Goal: Task Accomplishment & Management: Complete application form

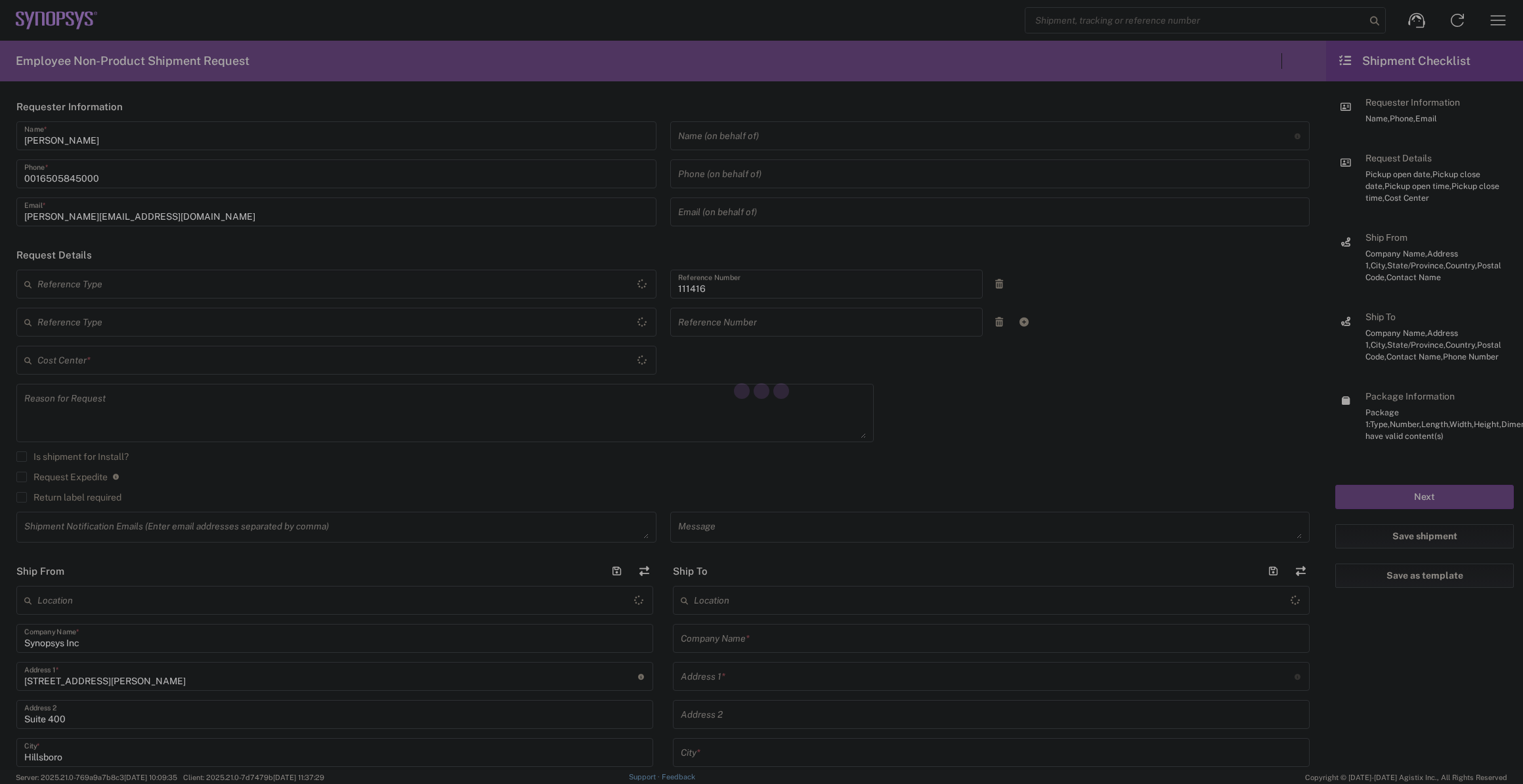
type input "Department"
type input "[GEOGRAPHIC_DATA]"
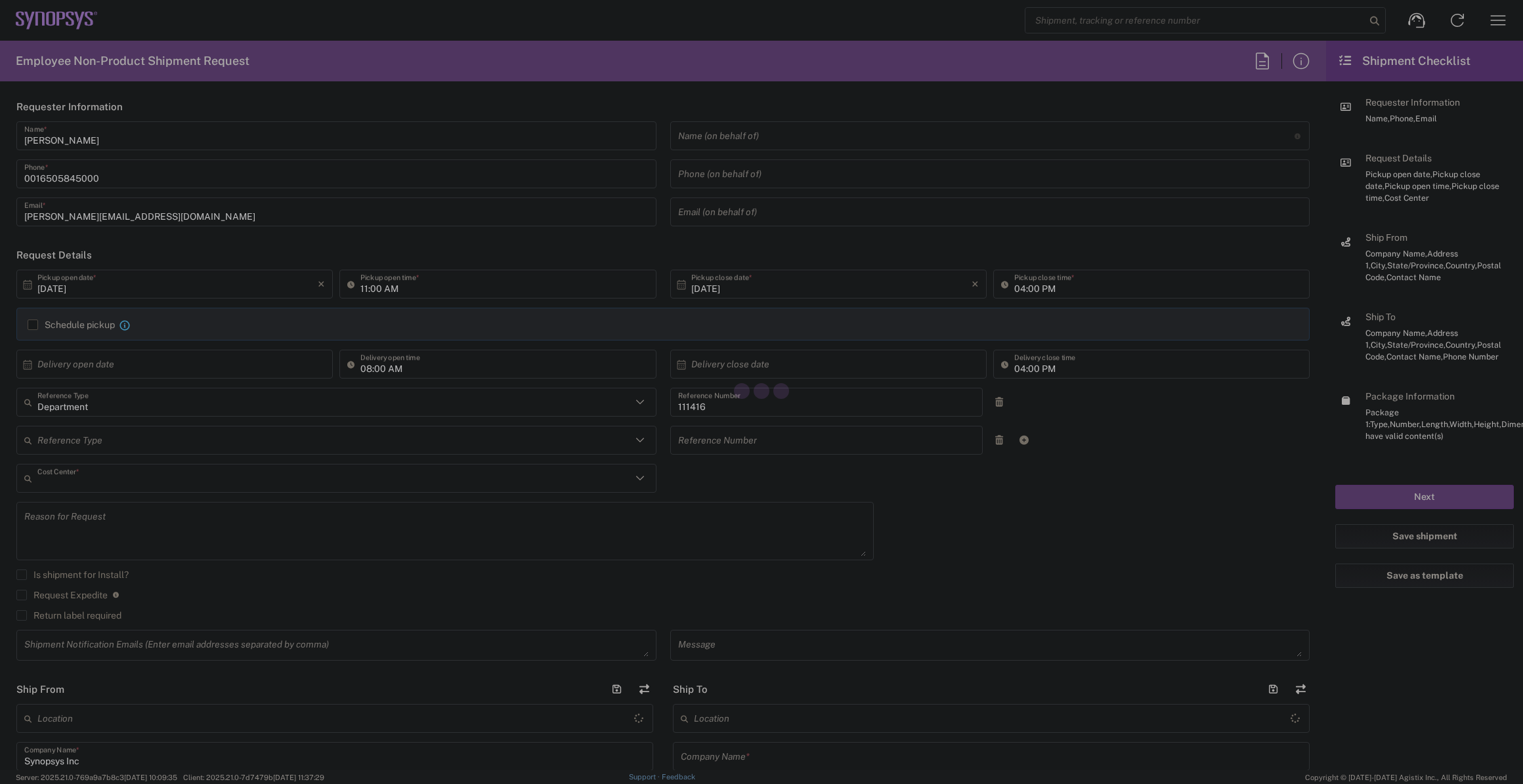
type input "US01, SIG, IT Platform Products 111416"
type input "[US_STATE]"
type input "[GEOGRAPHIC_DATA]"
type input "Delivered at Place"
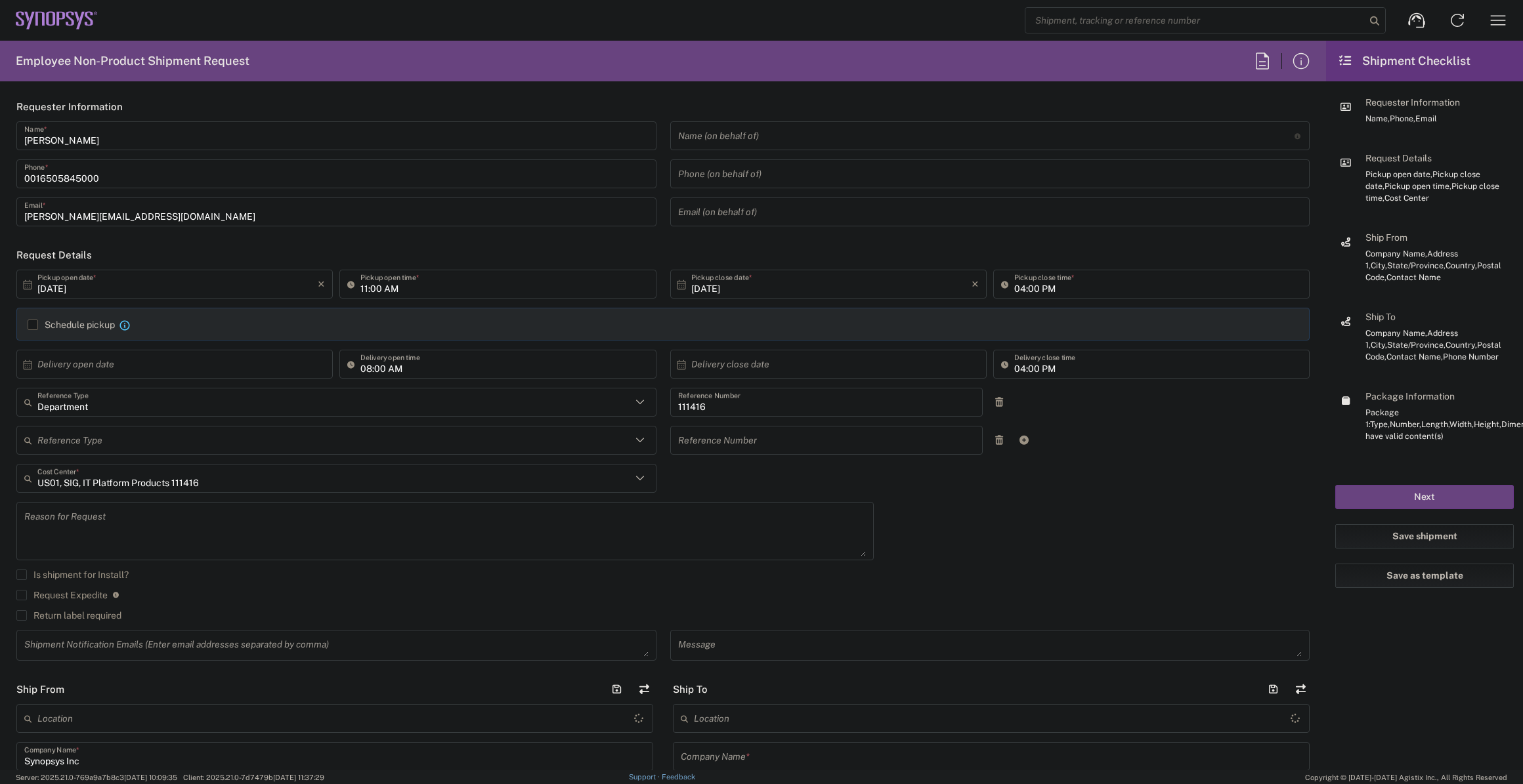
type input "Hillsboro US03"
click at [216, 279] on input "[DATE]" at bounding box center [177, 285] width 280 height 23
type input "03:00 PM"
click at [72, 610] on label "Return label required" at bounding box center [69, 615] width 105 height 10
click at [22, 616] on input "Return label required" at bounding box center [22, 616] width 0 height 0
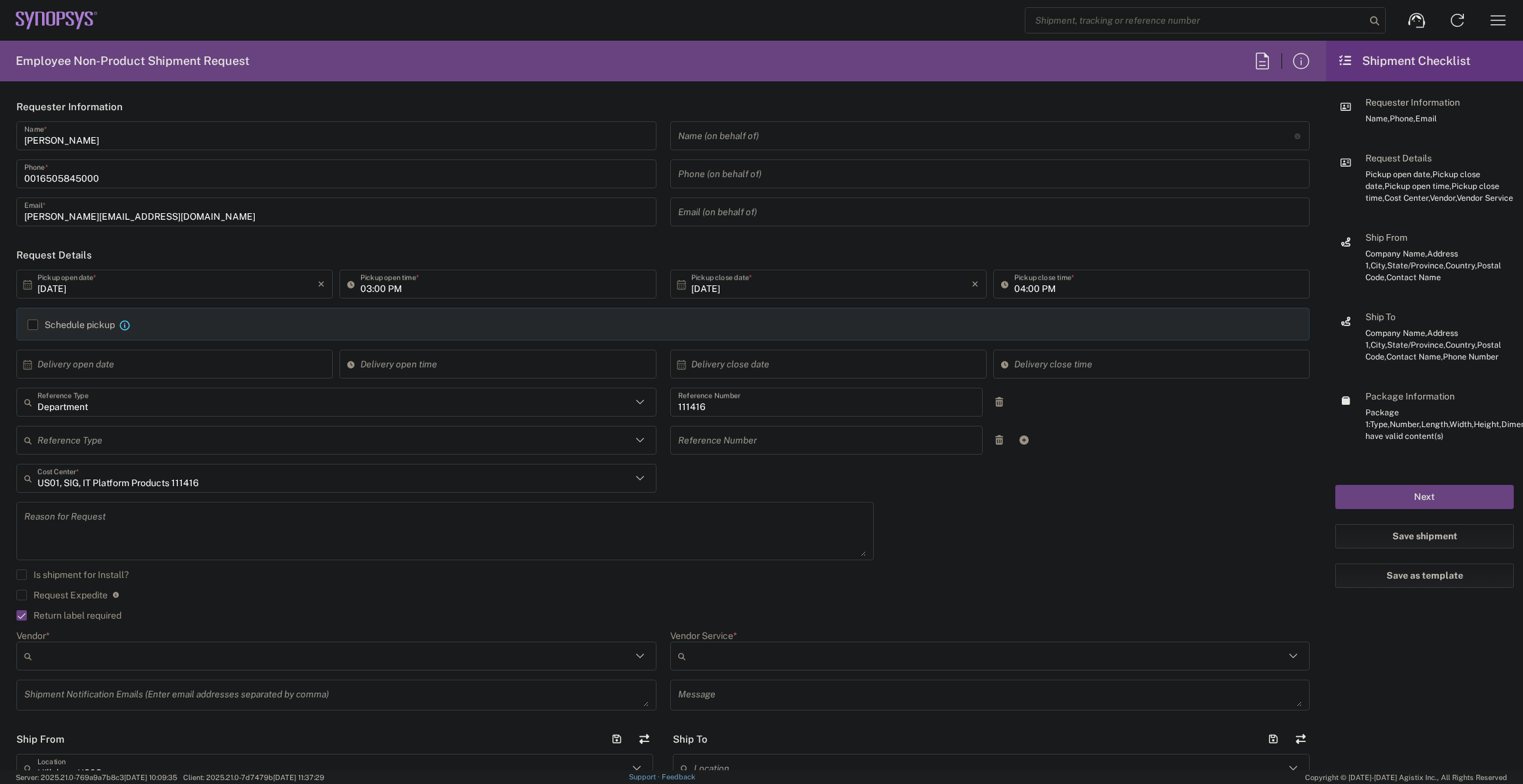
click at [54, 647] on input "Vendor *" at bounding box center [334, 656] width 594 height 21
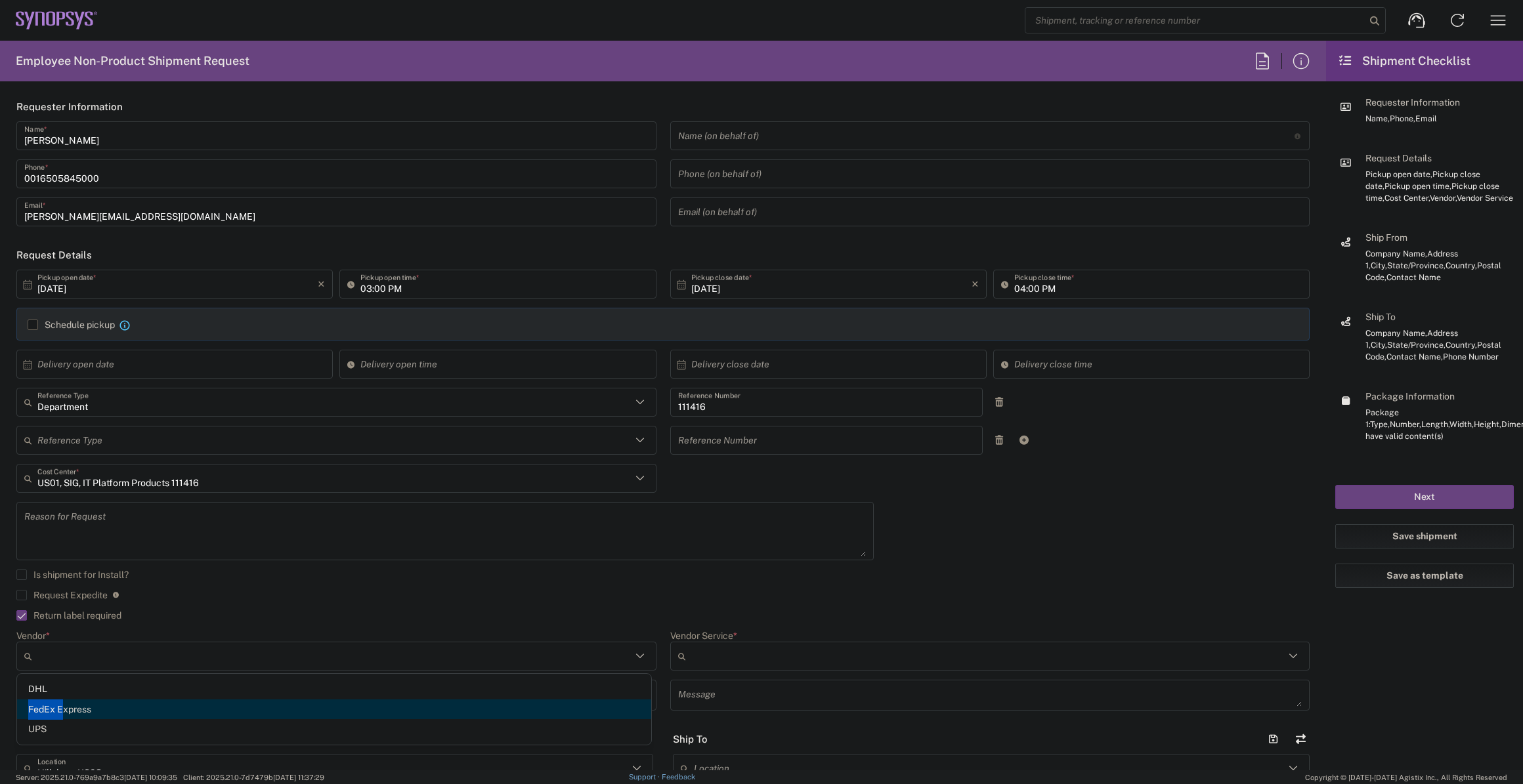
drag, startPoint x: 55, startPoint y: 683, endPoint x: 64, endPoint y: 701, distance: 20.1
click at [64, 701] on ul "DHL FedEx Express UPS" at bounding box center [334, 709] width 634 height 60
click at [64, 701] on span "FedEx Express" at bounding box center [334, 710] width 634 height 21
type input "FedEx Express"
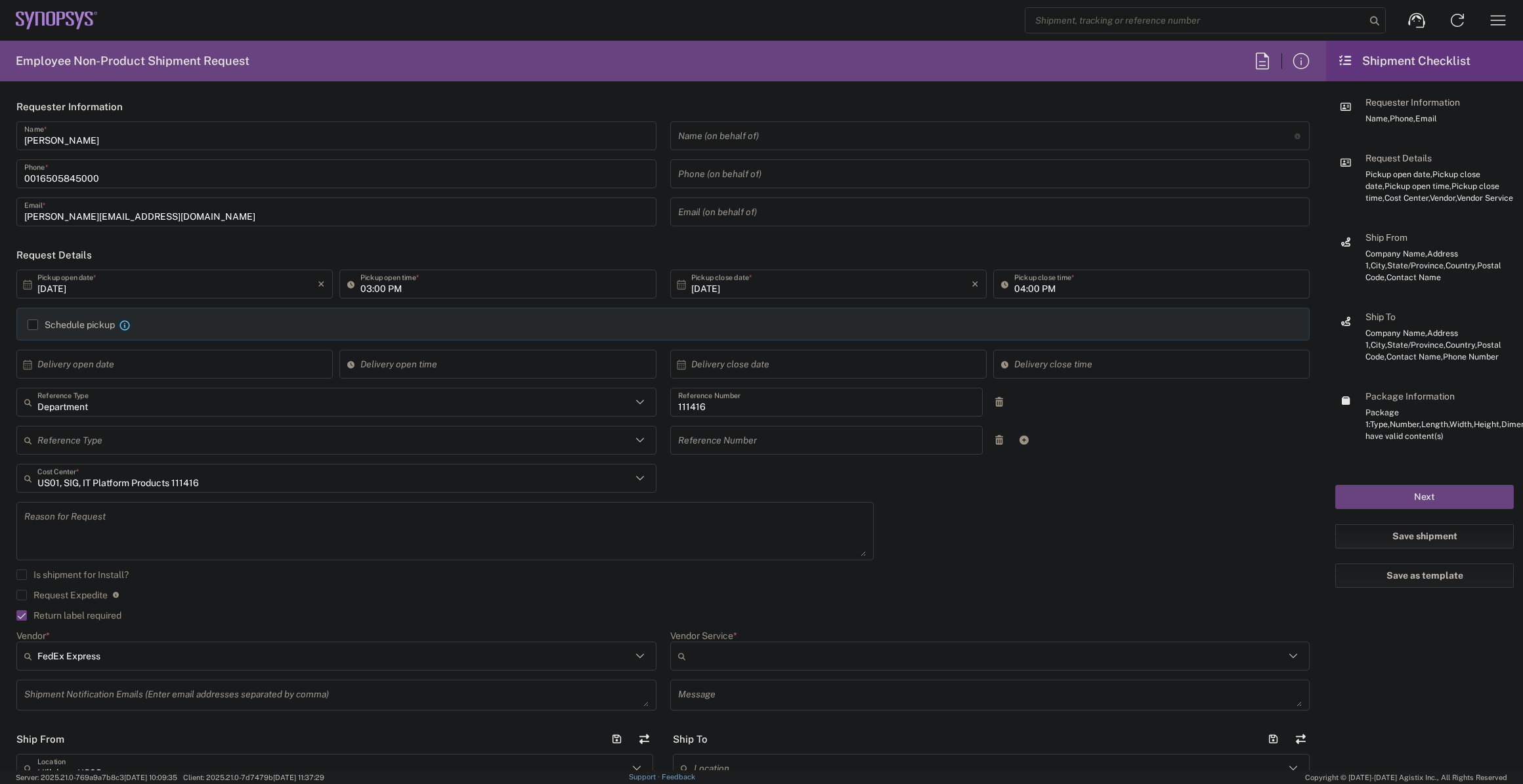
click at [683, 654] on icon at bounding box center [684, 656] width 13 height 21
click at [750, 460] on span "2Day" at bounding box center [984, 459] width 634 height 21
type input "2Day"
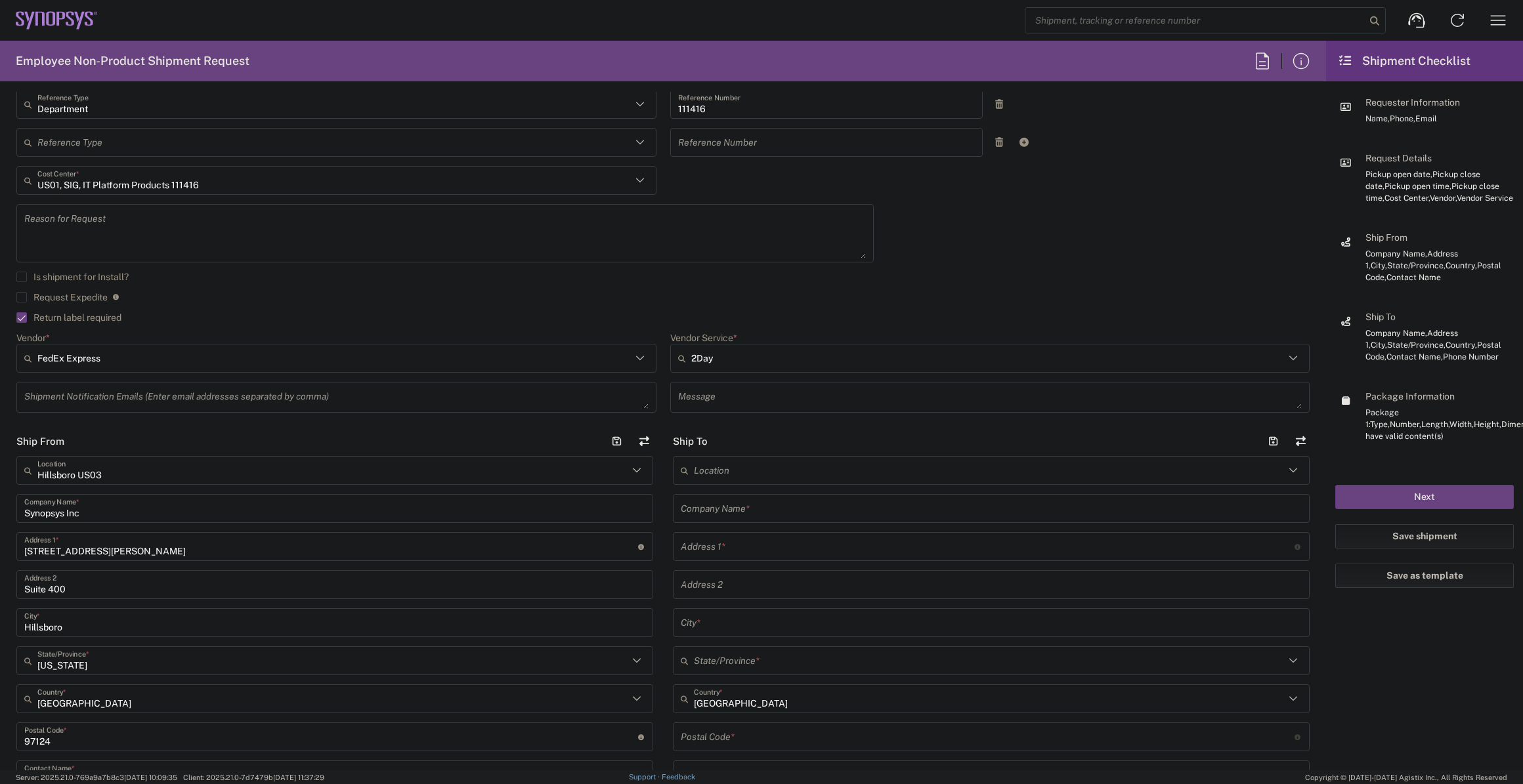
scroll to position [357, 0]
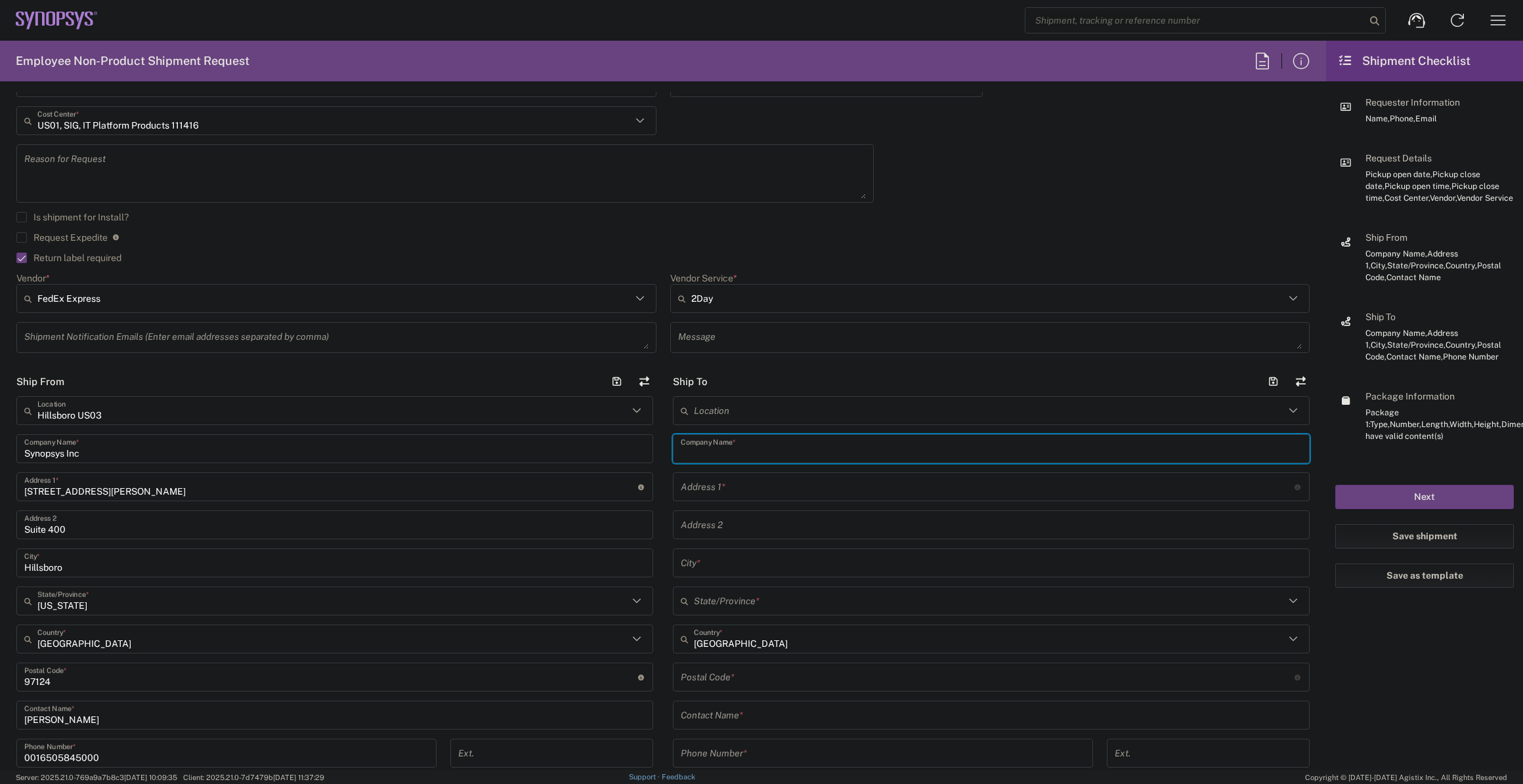
drag, startPoint x: 799, startPoint y: 446, endPoint x: 741, endPoint y: 455, distance: 58.7
click at [741, 455] on input "text" at bounding box center [991, 449] width 621 height 23
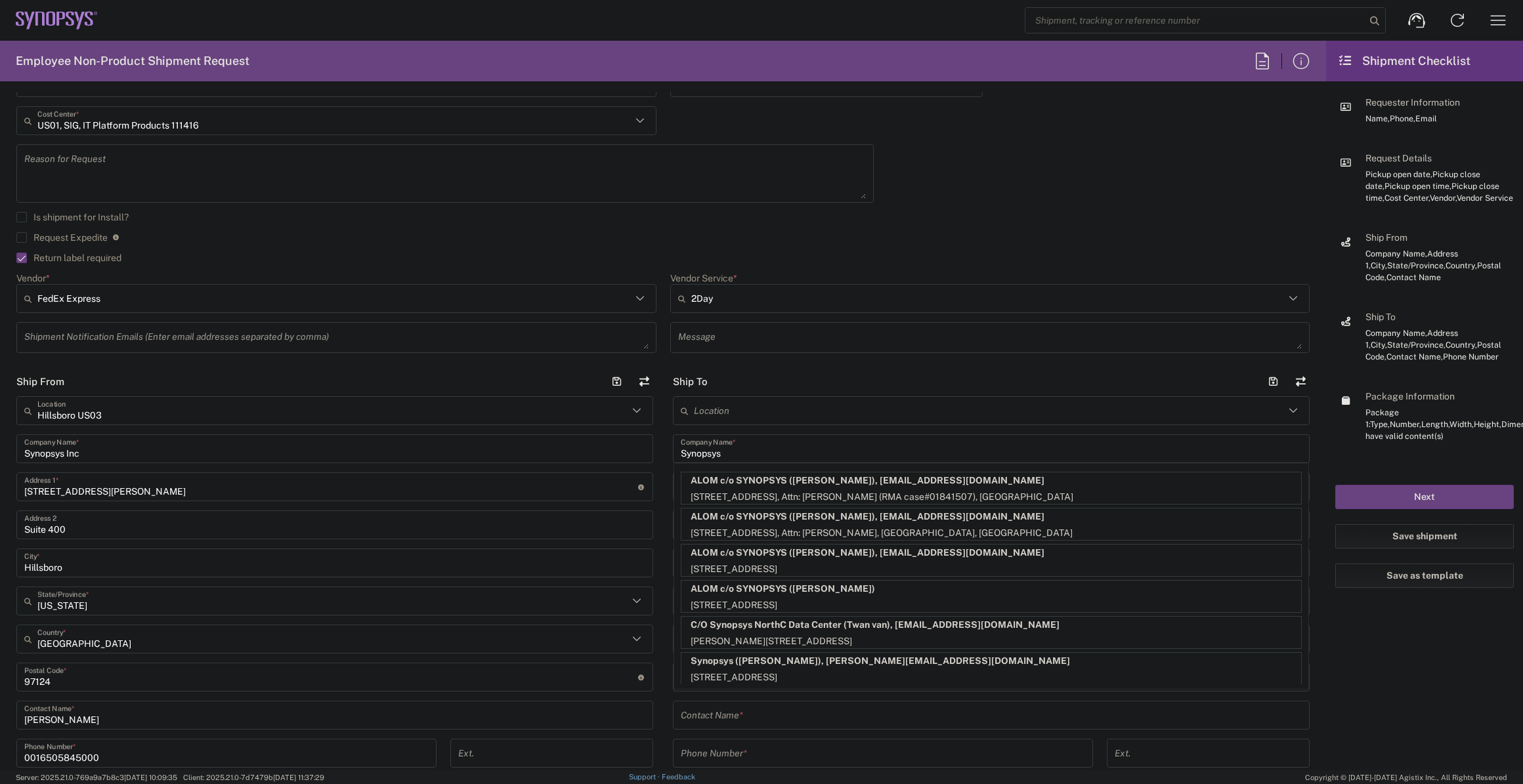
type input "Synopsys"
click at [663, 447] on main "Location [GEOGRAPHIC_DATA] DE04 Agrate Brianza IT01 [GEOGRAPHIC_DATA] DE02 [GEO…" at bounding box center [991, 671] width 656 height 550
click at [600, 461] on div "Synopsys Inc Company Name *" at bounding box center [335, 448] width 637 height 29
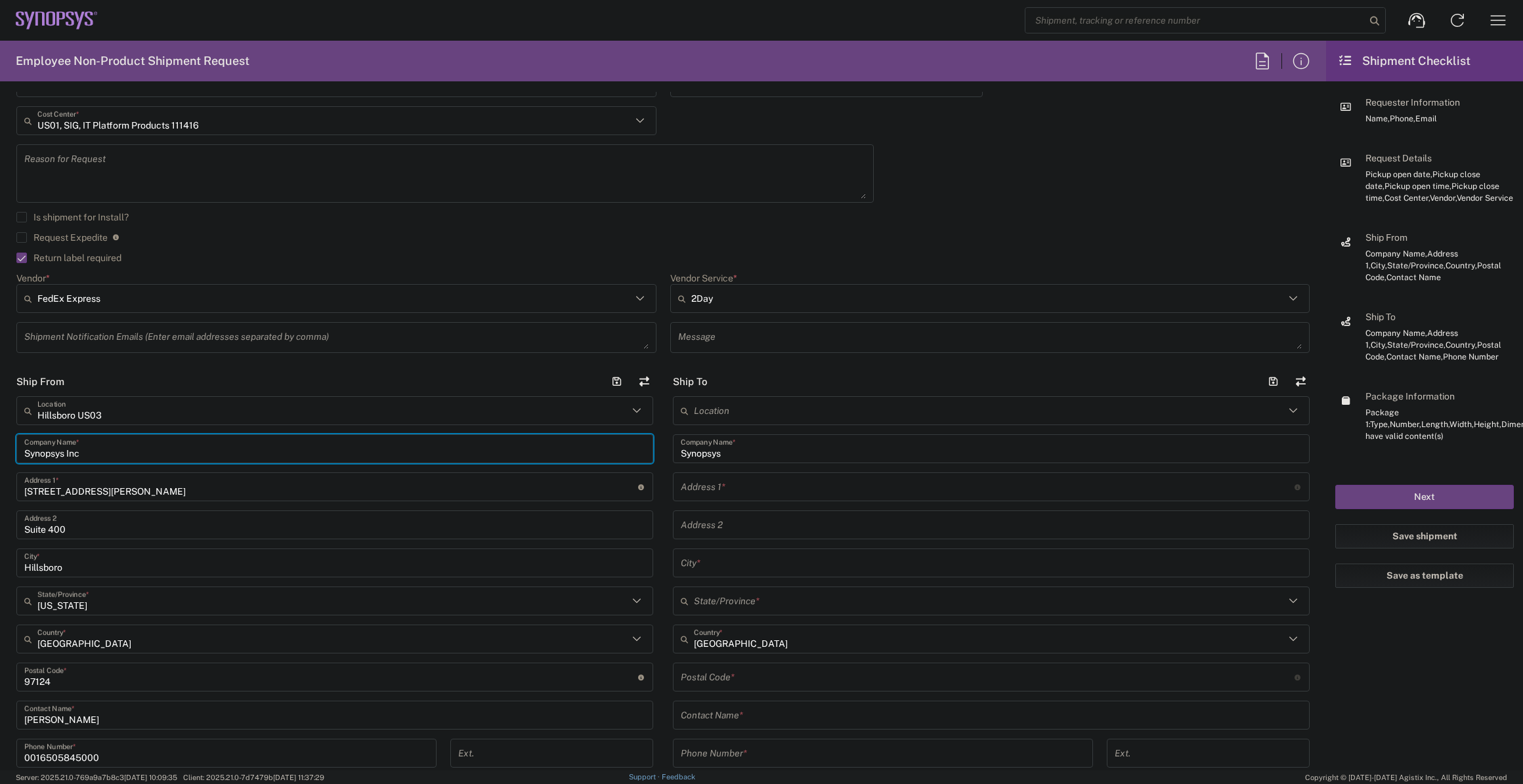
click at [721, 483] on input "text" at bounding box center [988, 488] width 614 height 23
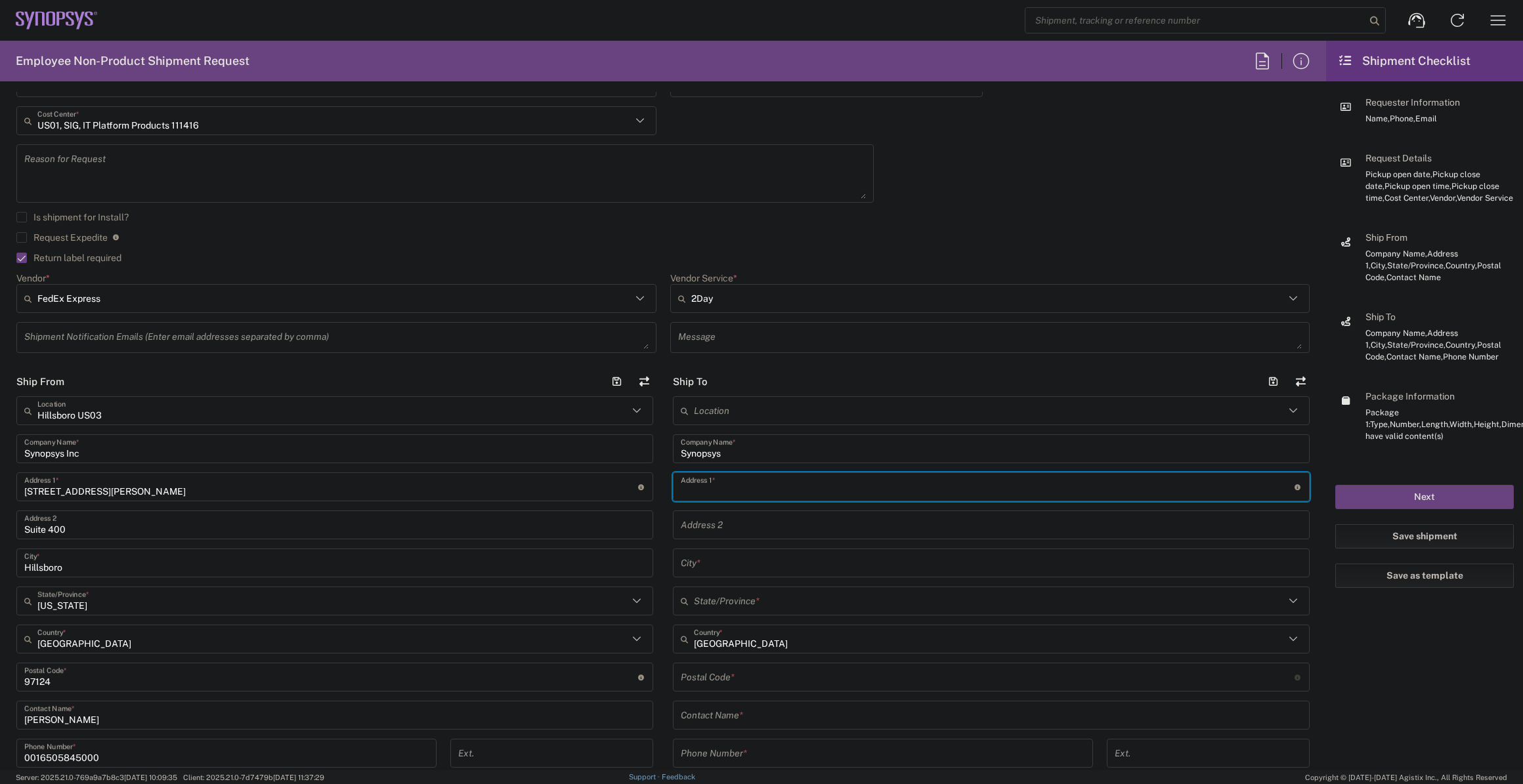
paste input "[PERSON_NAME]"
type input "[PERSON_NAME]"
click at [774, 709] on div "Location [GEOGRAPHIC_DATA] DE04 Agrate Brianza IT01 [GEOGRAPHIC_DATA] DE02 [GEO…" at bounding box center [991, 671] width 637 height 550
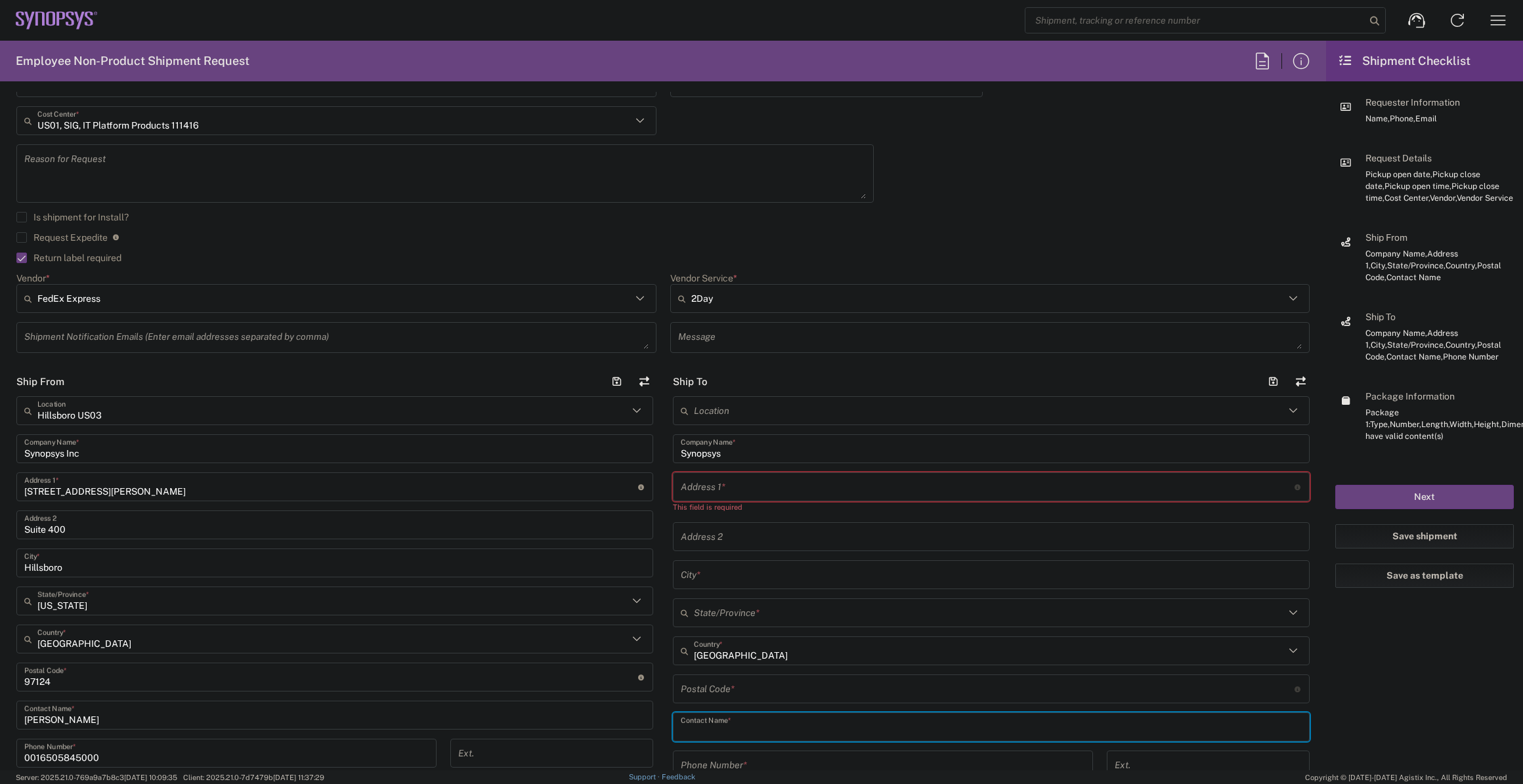
paste input "[PERSON_NAME]"
type input "[PERSON_NAME]"
click at [749, 487] on input "text" at bounding box center [988, 488] width 614 height 23
paste input "[STREET_ADDRESS]"
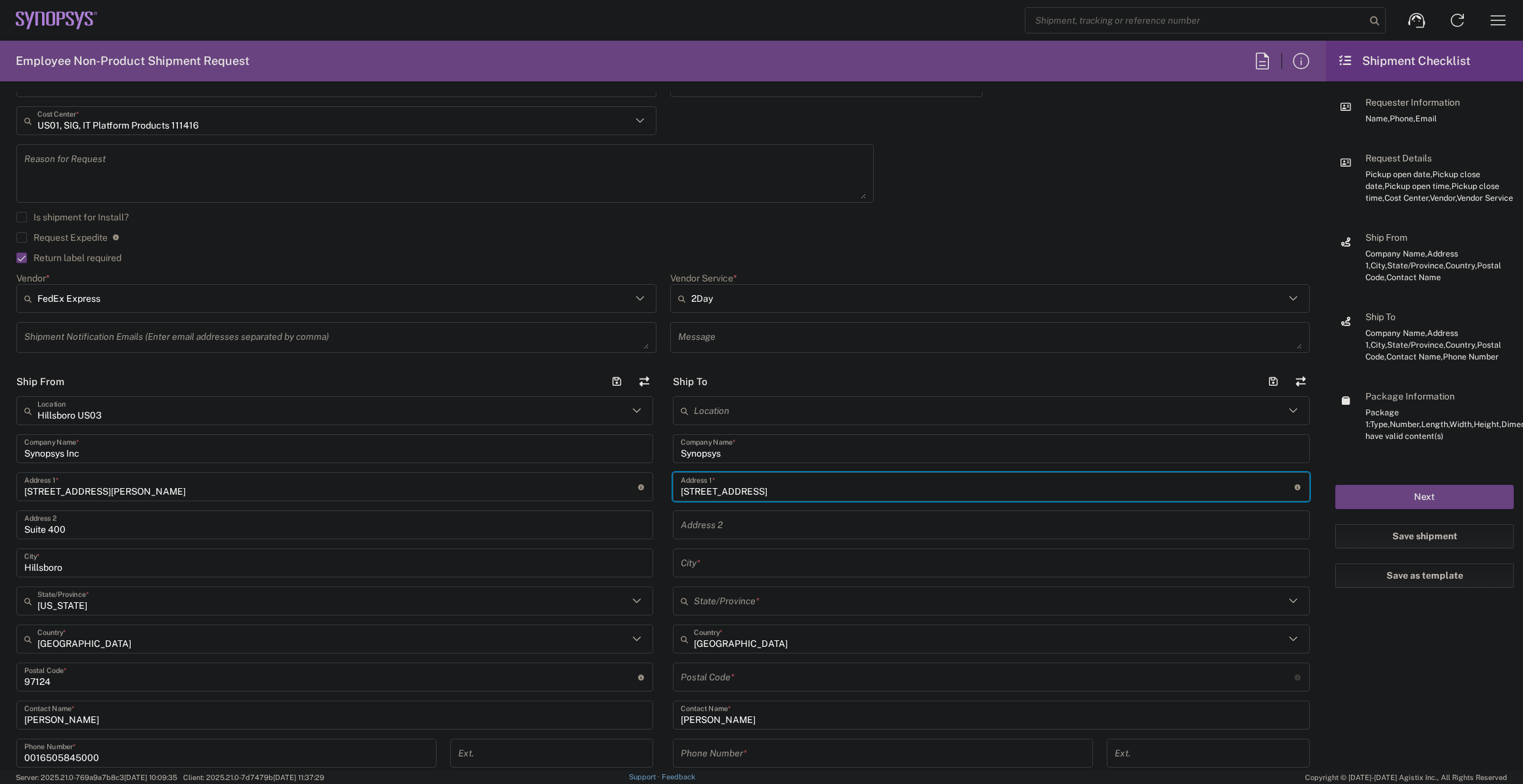
type input "[STREET_ADDRESS]"
click at [714, 577] on div "Location [GEOGRAPHIC_DATA] DE04 Agrate Brianza IT01 [GEOGRAPHIC_DATA] DE02 [GEO…" at bounding box center [991, 671] width 637 height 550
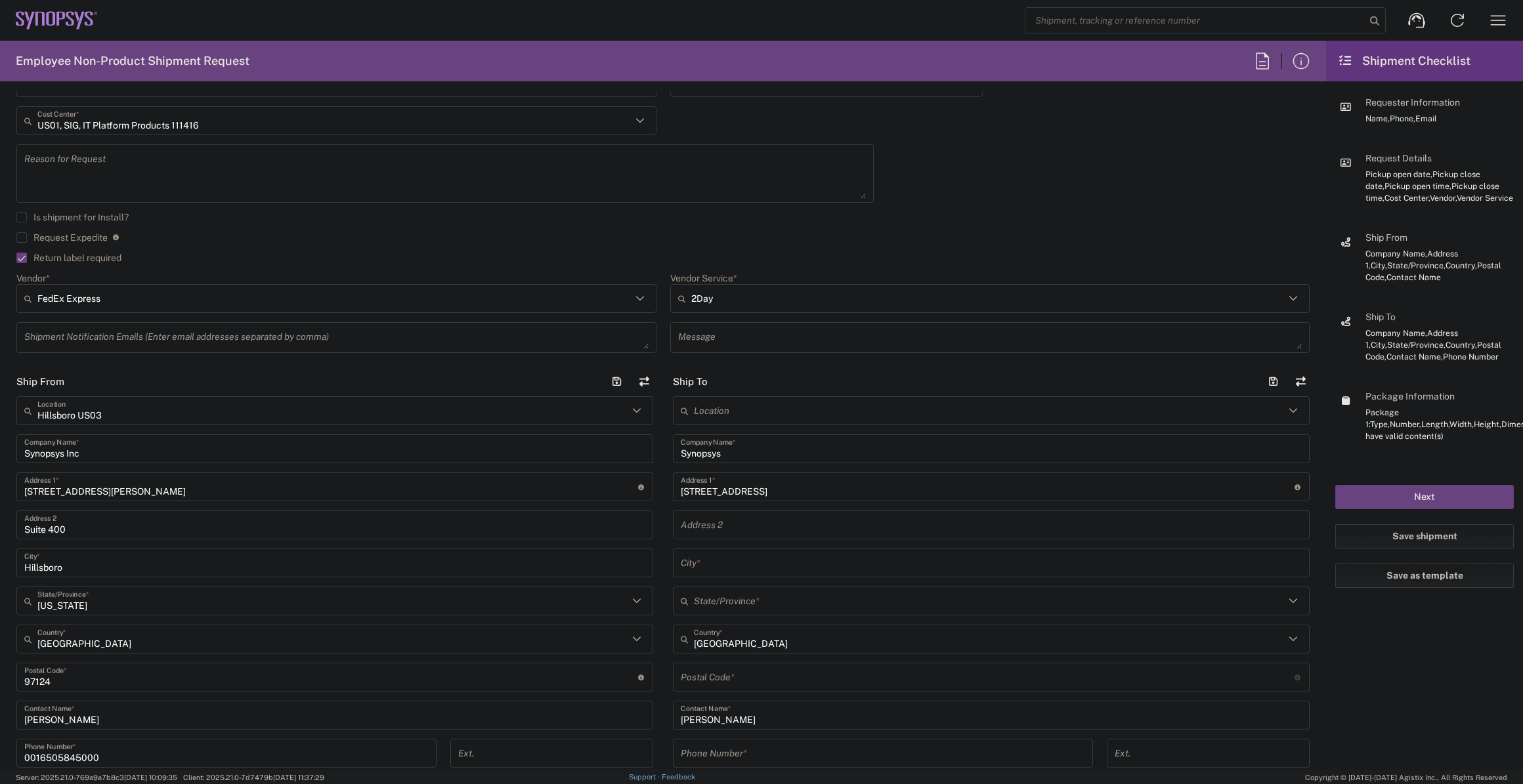
click at [710, 568] on input "text" at bounding box center [991, 564] width 621 height 23
paste input "Boise"
type input "Boise"
click at [714, 599] on input "text" at bounding box center [989, 602] width 591 height 23
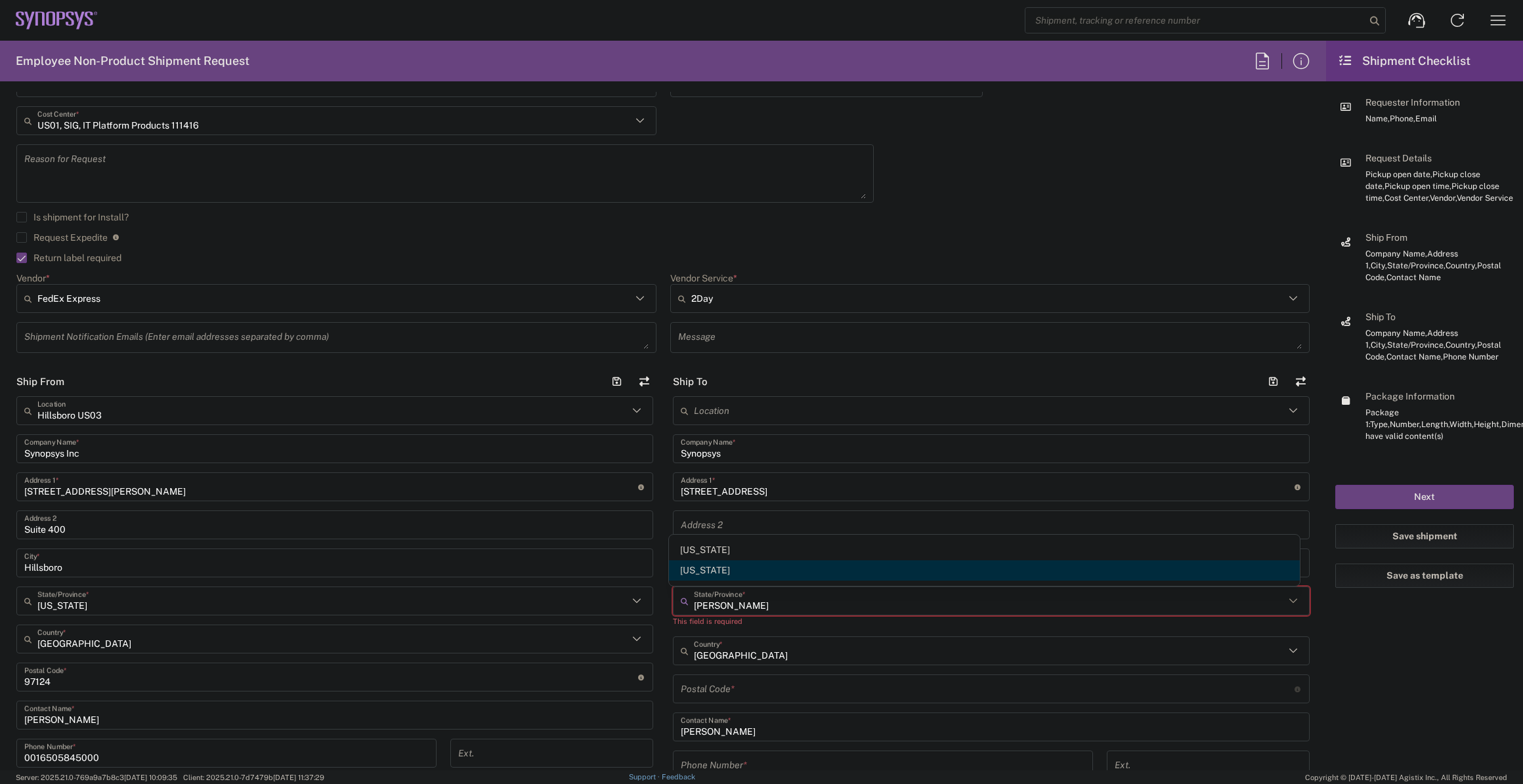
click at [715, 575] on span "[US_STATE]" at bounding box center [985, 570] width 631 height 21
type input "[US_STATE]"
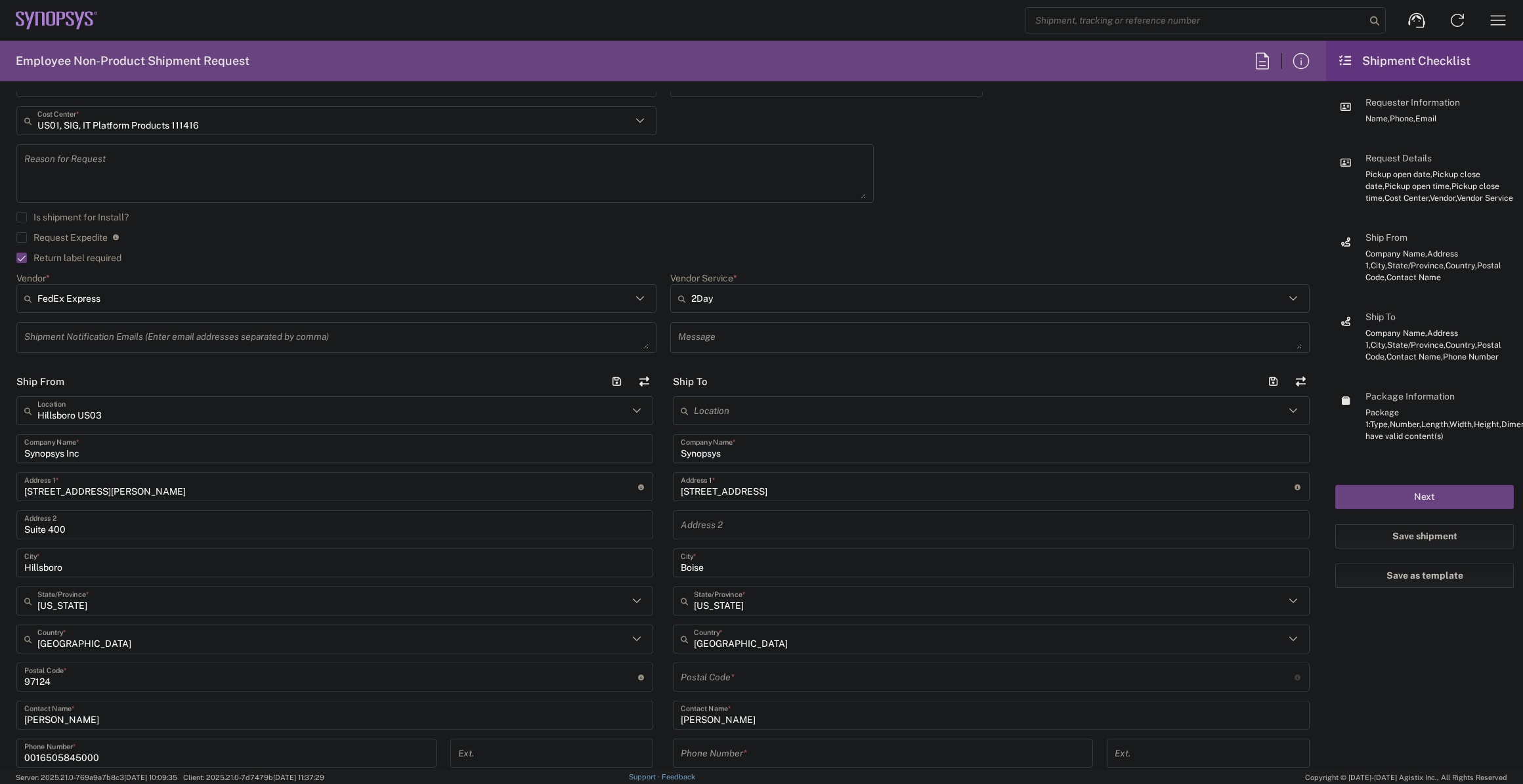
click at [782, 669] on input "undefined" at bounding box center [988, 678] width 614 height 23
paste input "83709"
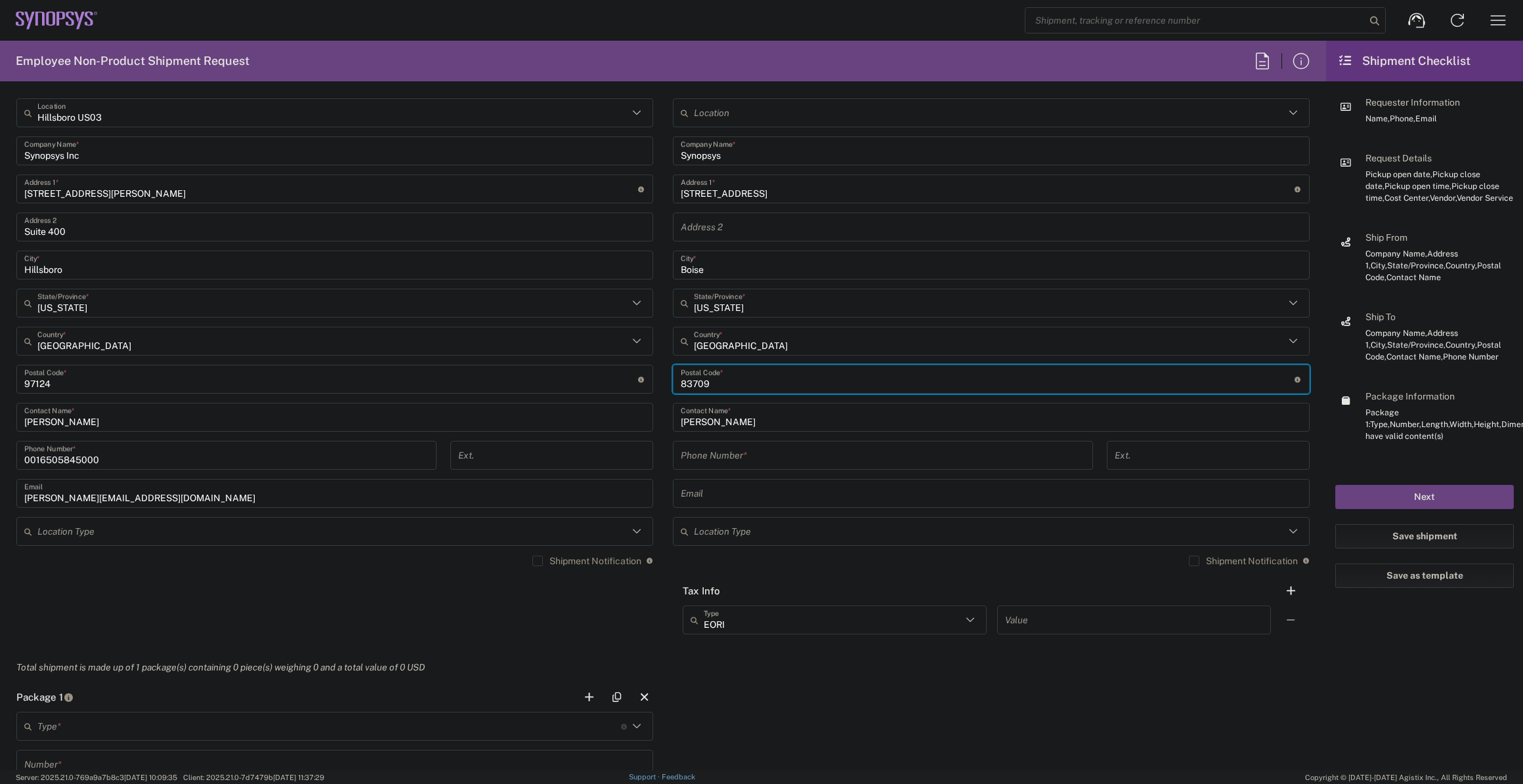
scroll to position [656, 0]
type input "83709"
click at [741, 465] on input "tel" at bounding box center [883, 455] width 404 height 23
paste input "[PHONE_NUMBER]"
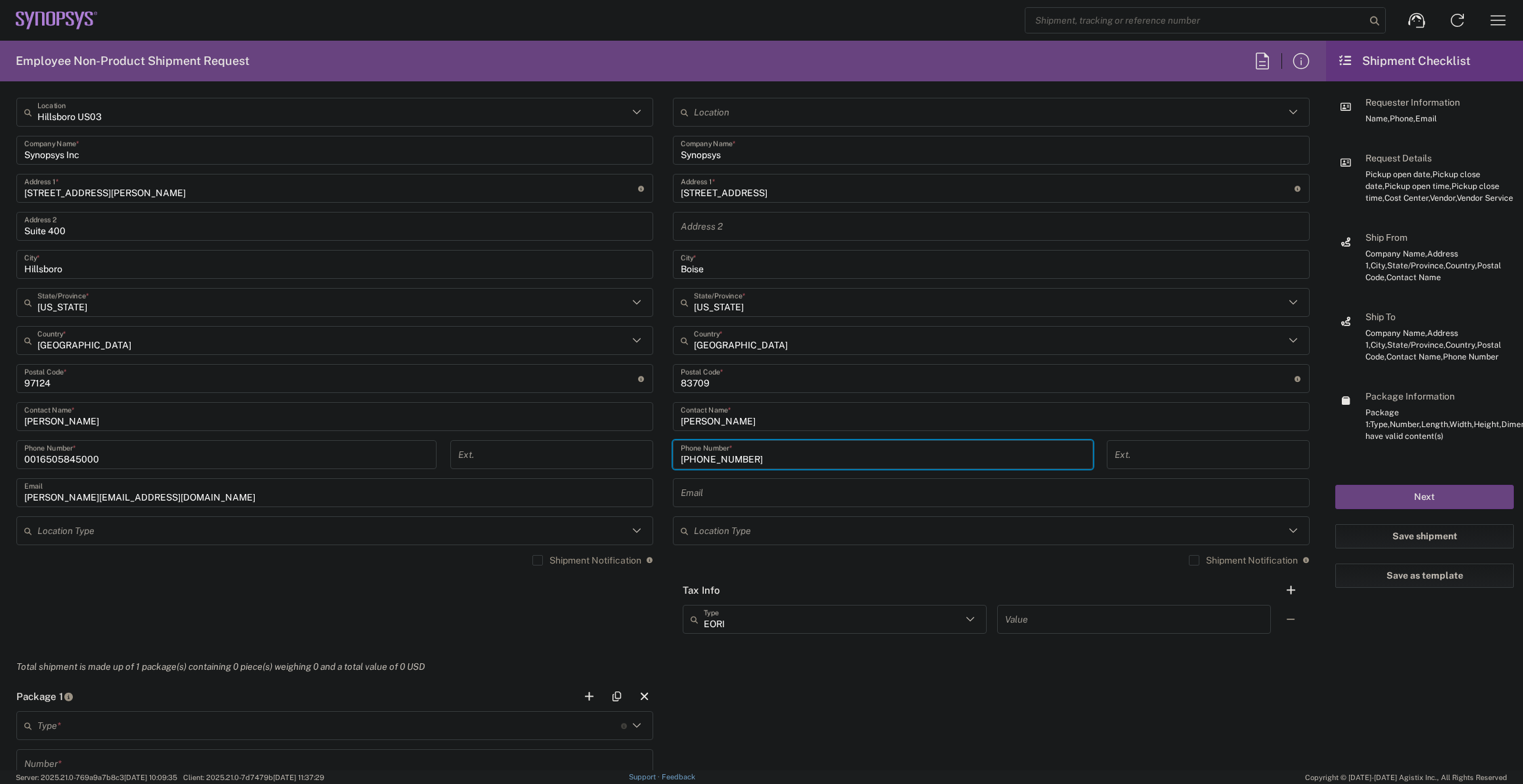
scroll to position [894, 0]
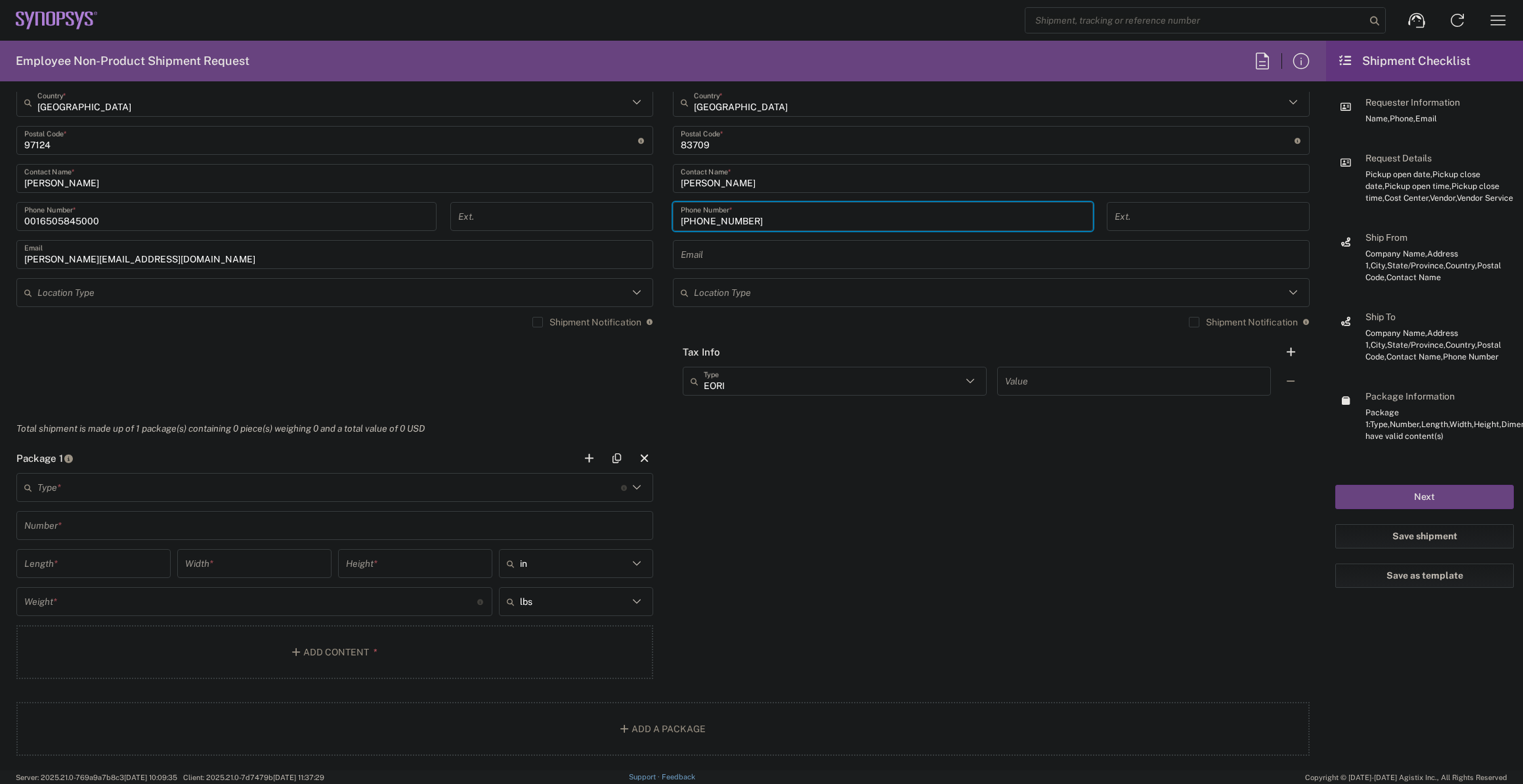
type input "[PHONE_NUMBER]"
click at [342, 497] on input "text" at bounding box center [330, 488] width 584 height 23
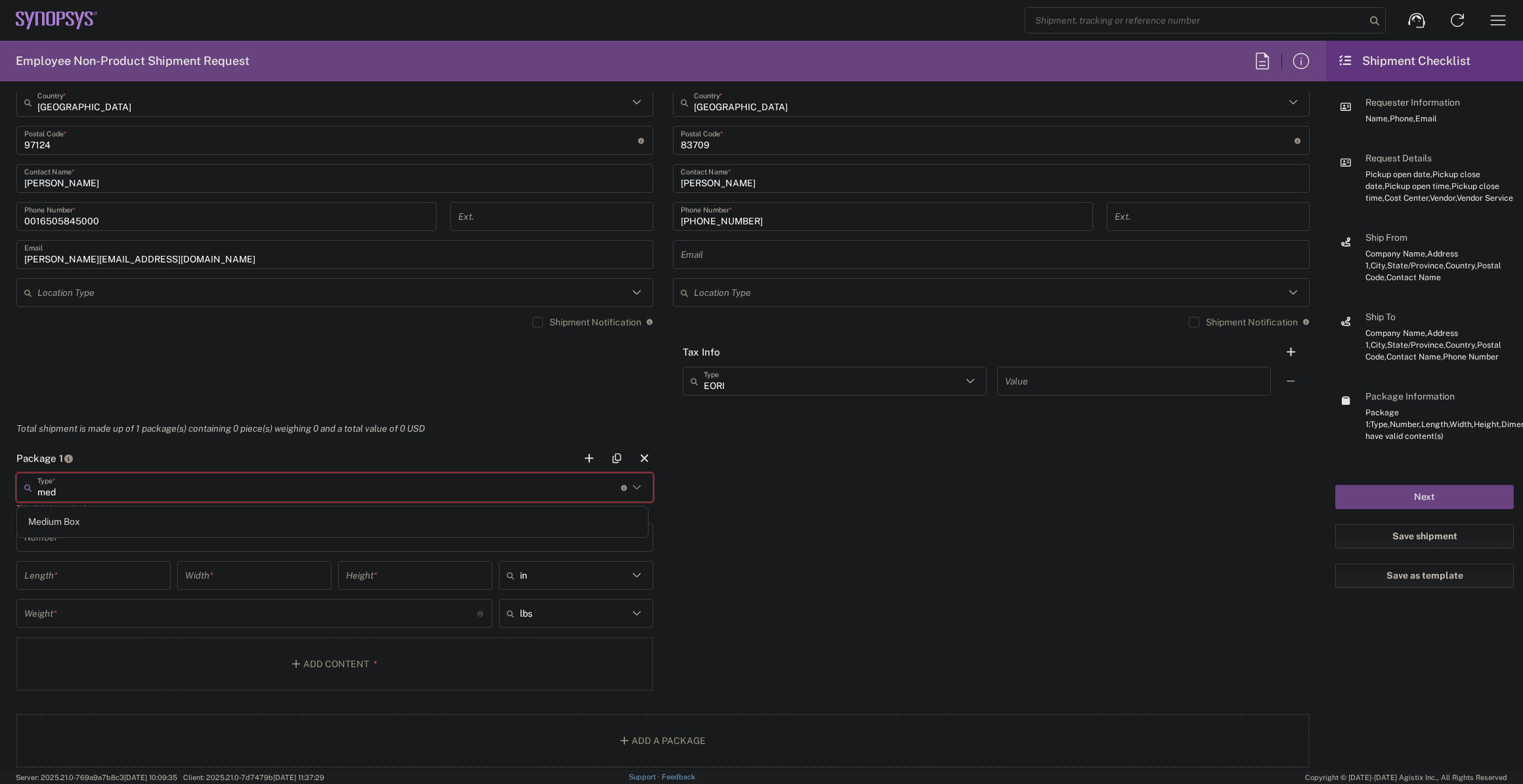
click at [156, 532] on div "Medium Box" at bounding box center [332, 522] width 631 height 31
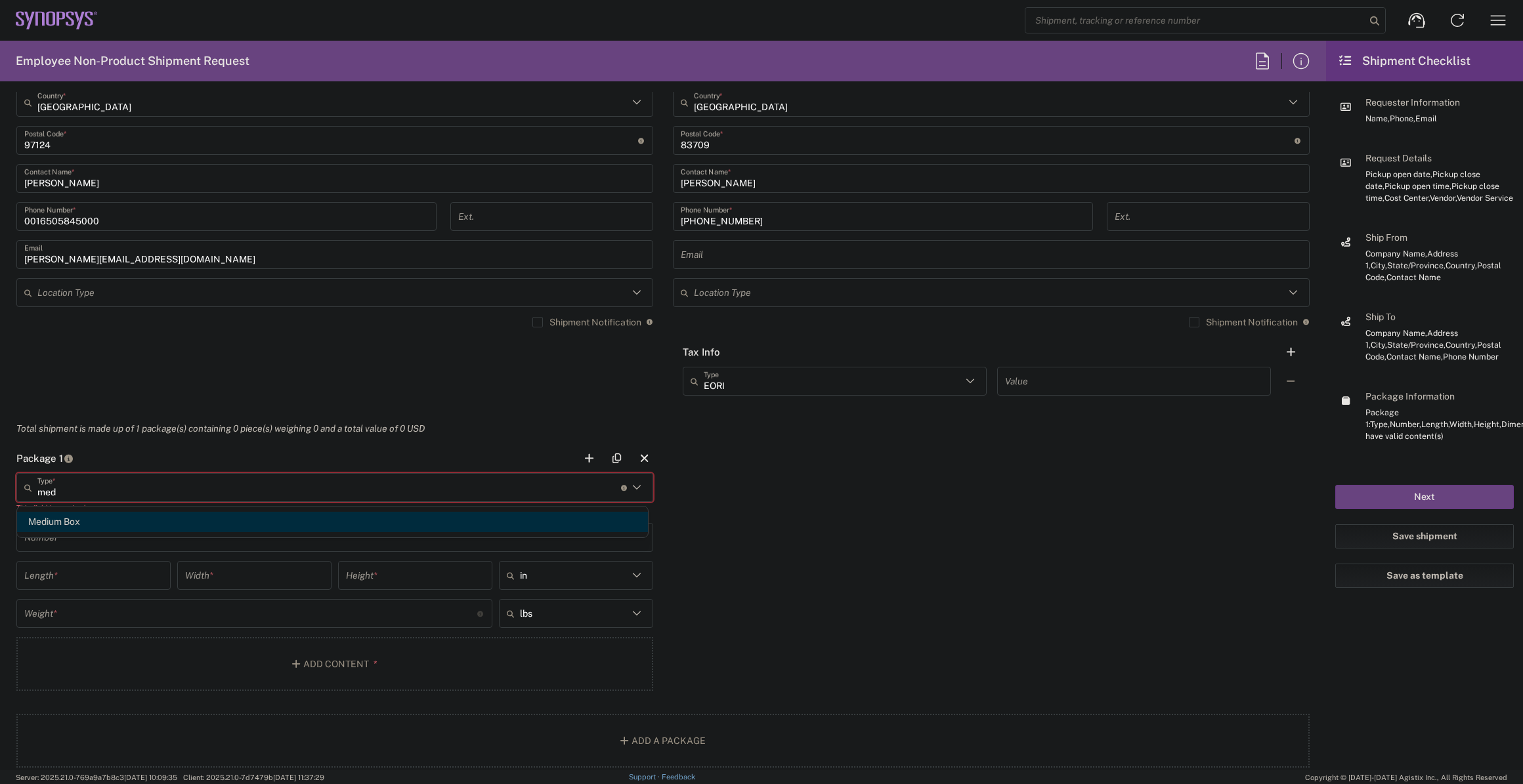
click at [157, 528] on span "Medium Box" at bounding box center [332, 522] width 631 height 21
type input "Medium Box"
type input "13"
type input "11.5"
type input "2.5"
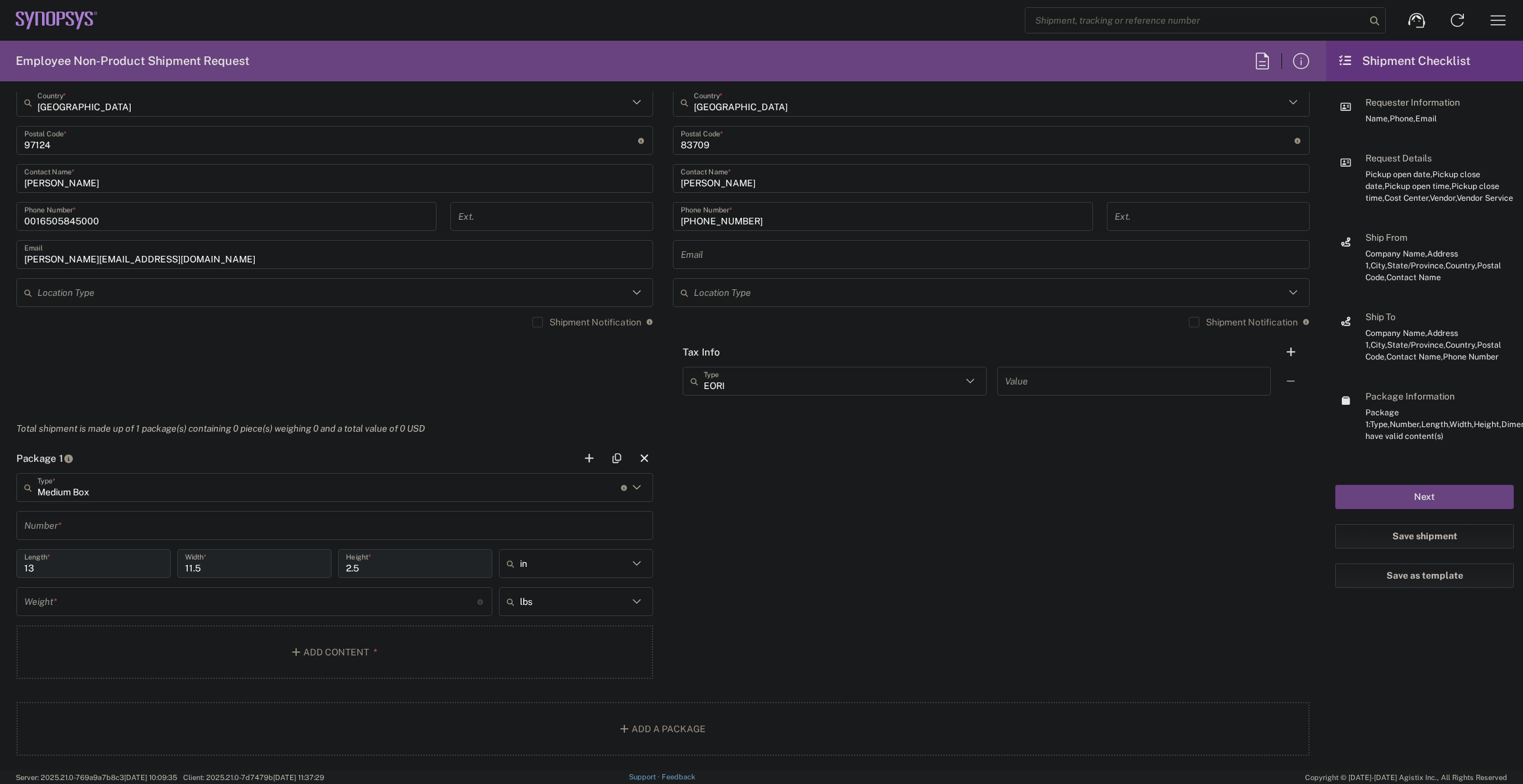
click at [156, 529] on input "text" at bounding box center [334, 526] width 621 height 23
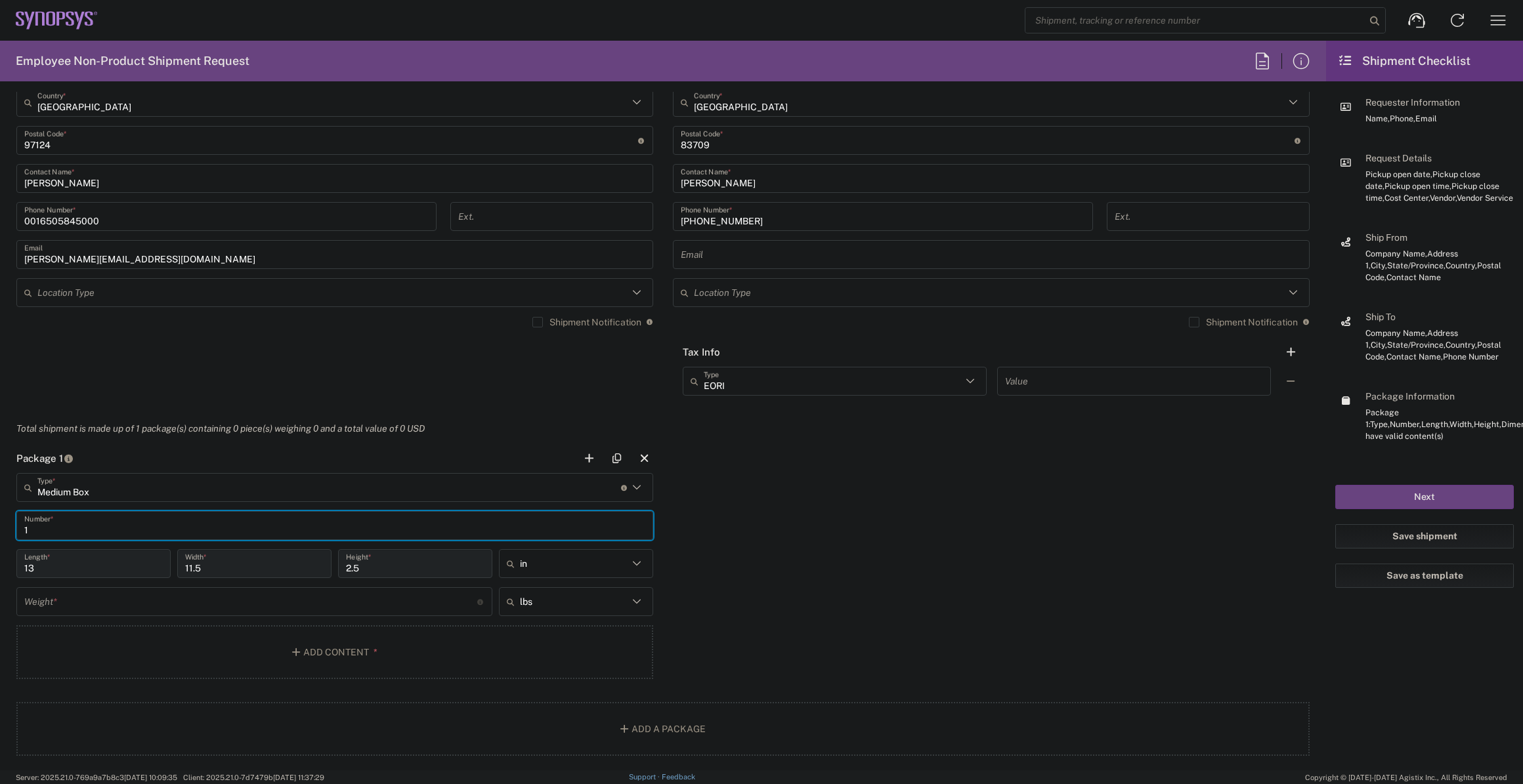
type input "1"
click at [128, 596] on input "number" at bounding box center [250, 603] width 453 height 23
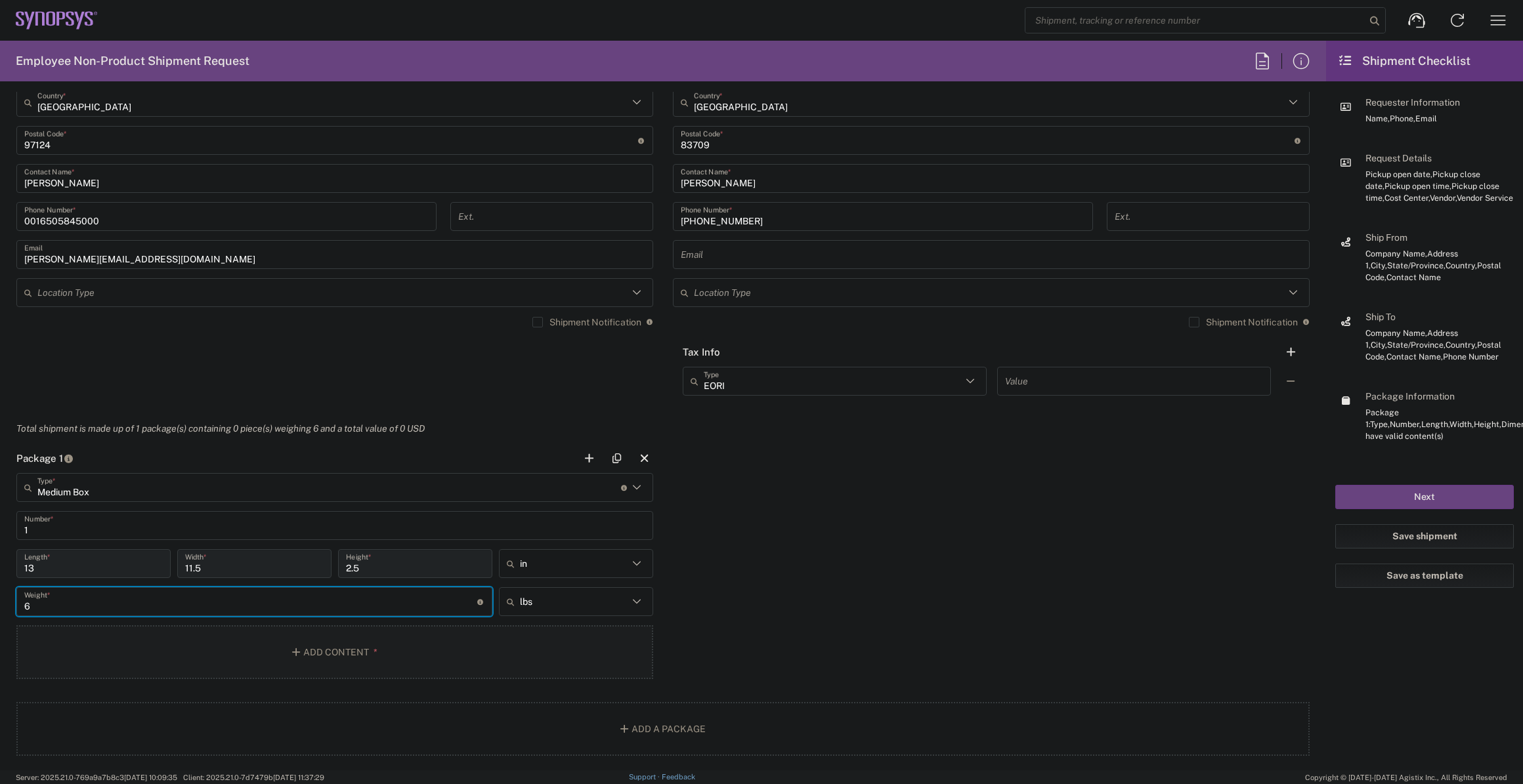
type input "6"
click at [159, 669] on button "Add Content *" at bounding box center [335, 652] width 637 height 54
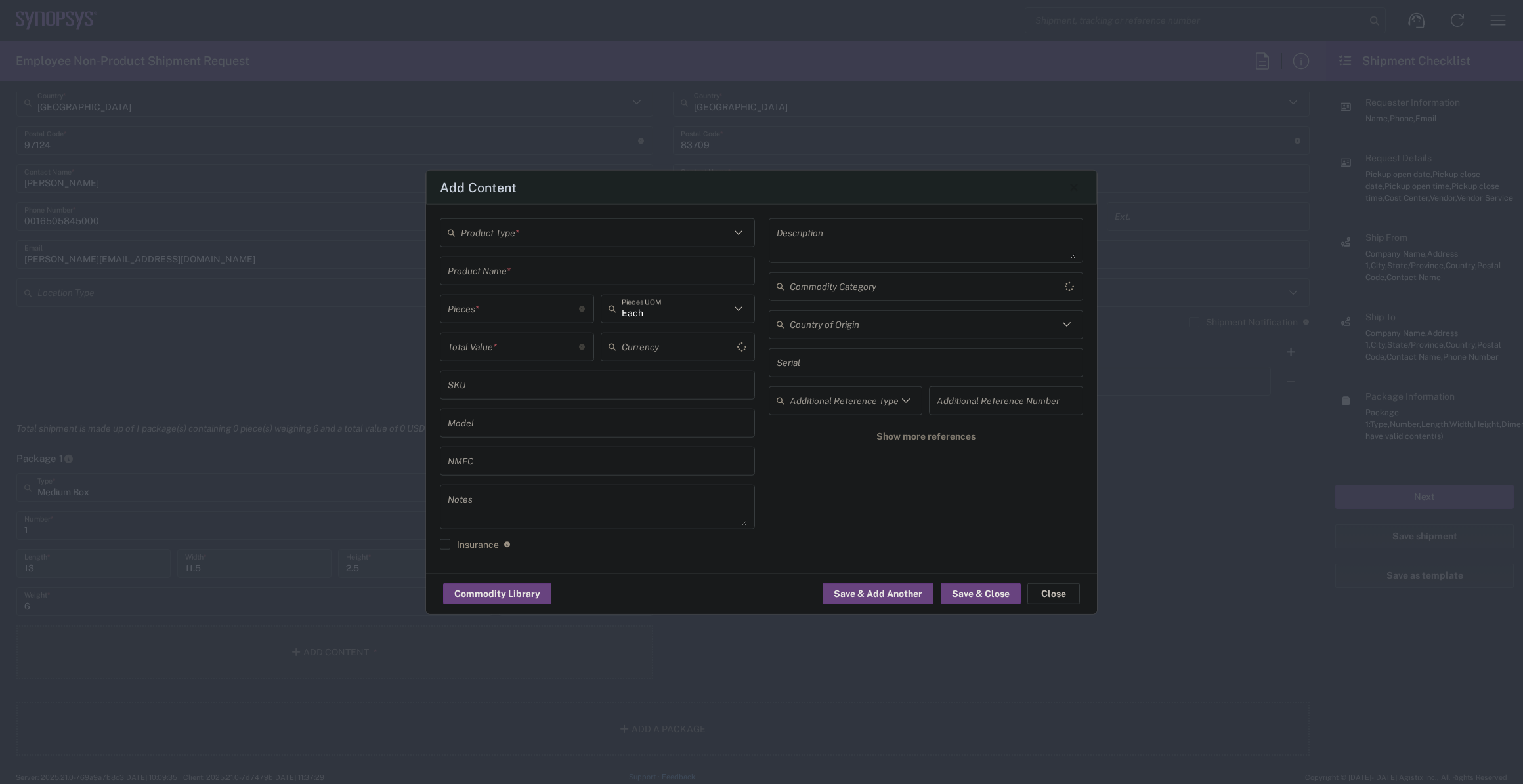
type input "US Dollar"
click at [532, 238] on input "text" at bounding box center [595, 233] width 269 height 23
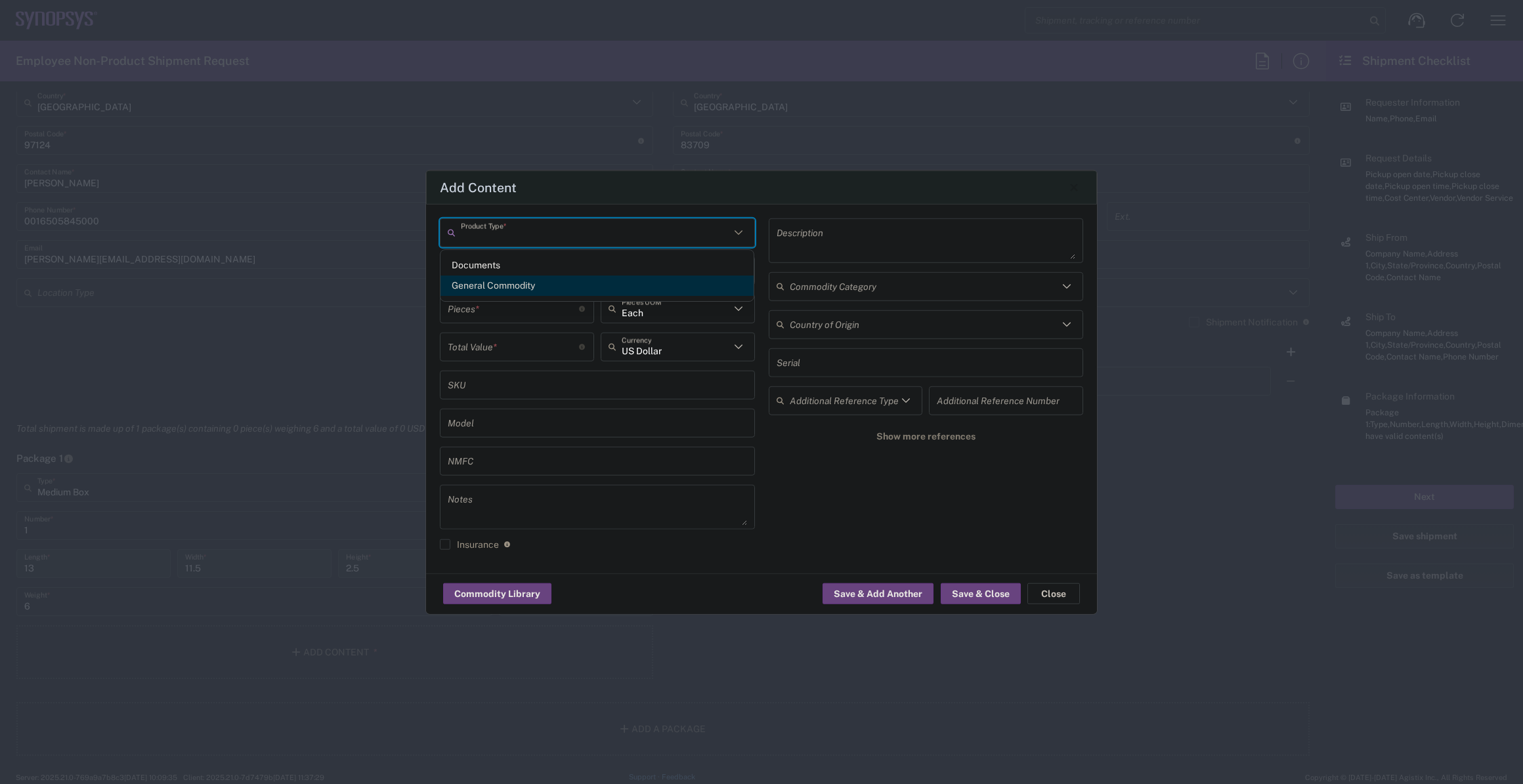
click at [519, 276] on span "General Commodity" at bounding box center [597, 286] width 314 height 21
type input "General Commodity"
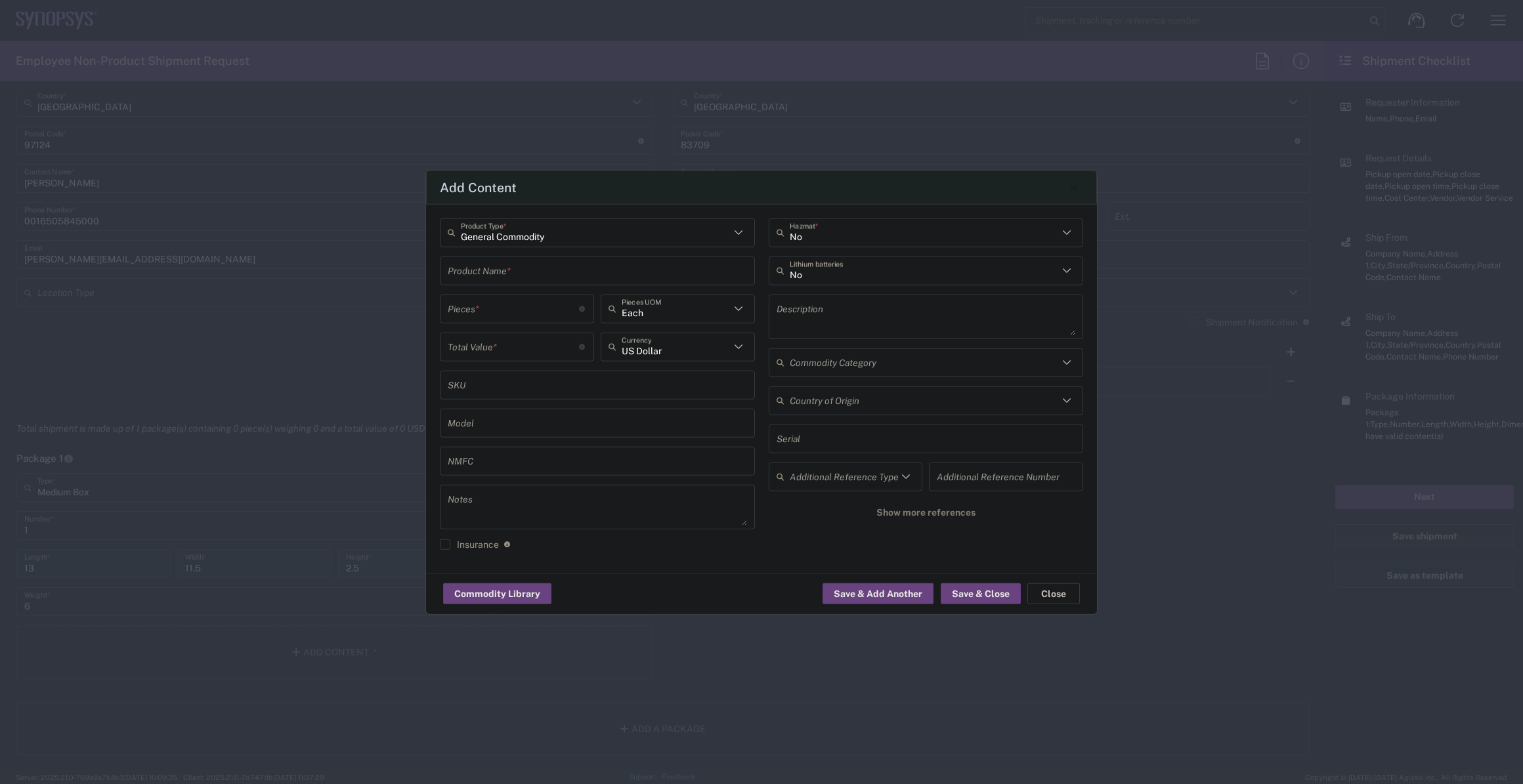
click at [515, 268] on input "text" at bounding box center [597, 271] width 299 height 23
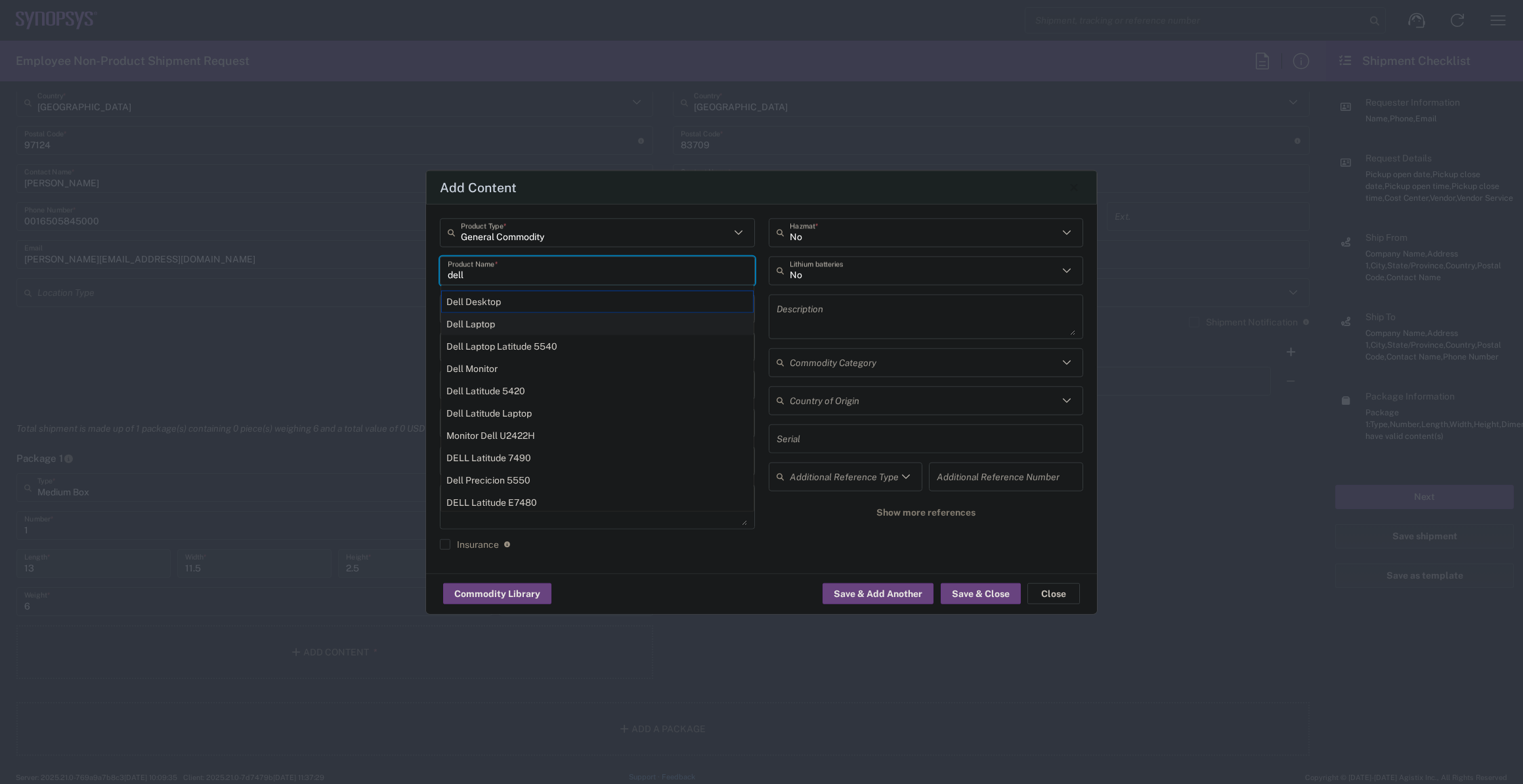
click at [505, 314] on div "Dell Laptop" at bounding box center [597, 323] width 312 height 23
type input "Dell Laptop"
type textarea "Dell Laptop"
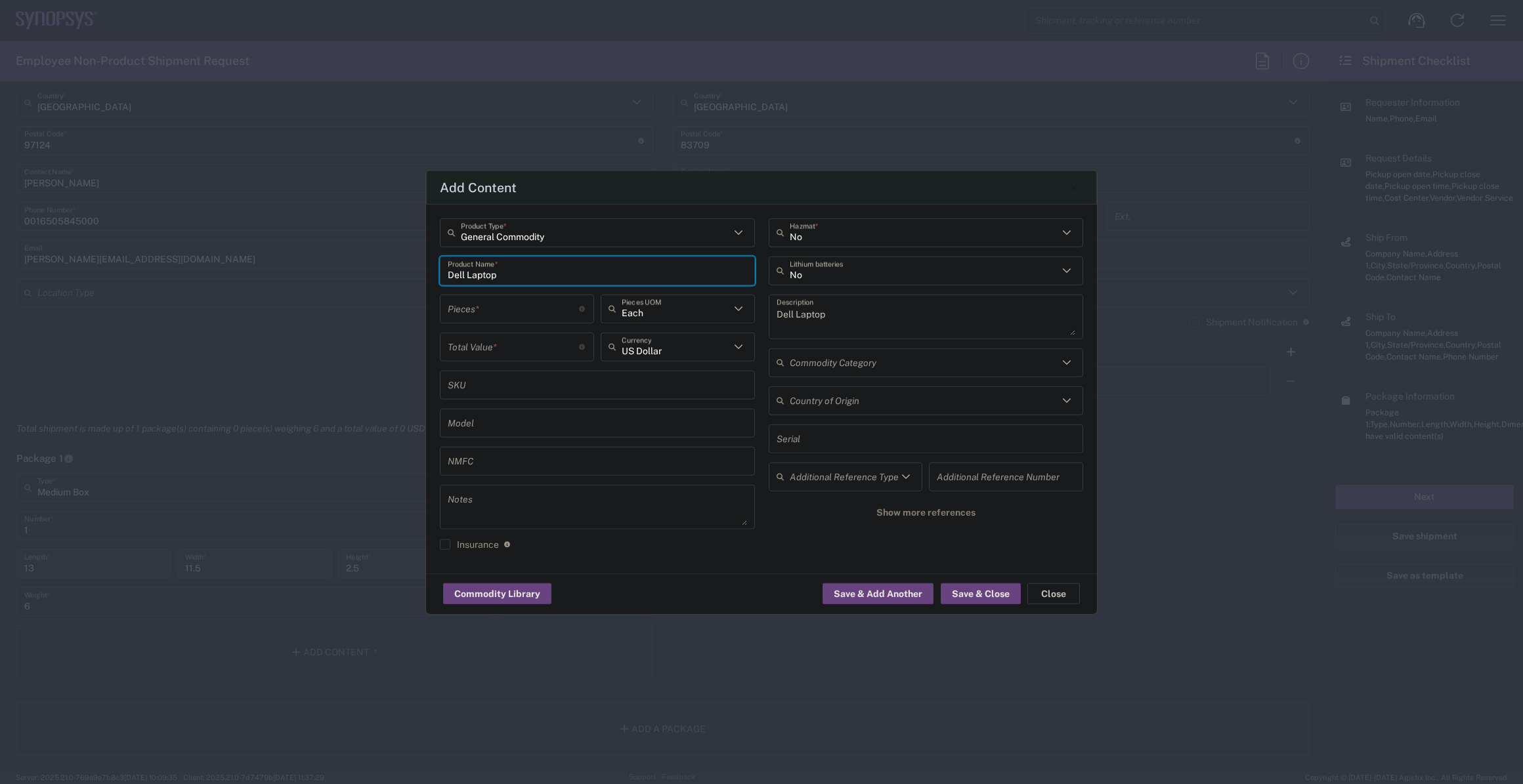
click at [505, 314] on input "number" at bounding box center [514, 309] width 132 height 23
type input "1"
click at [501, 342] on input "number" at bounding box center [514, 347] width 132 height 23
type input "1000"
click at [806, 287] on div "No Hazmat * No Lithium batteries Dell Laptop Description Commodity Category Cou…" at bounding box center [926, 388] width 329 height 341
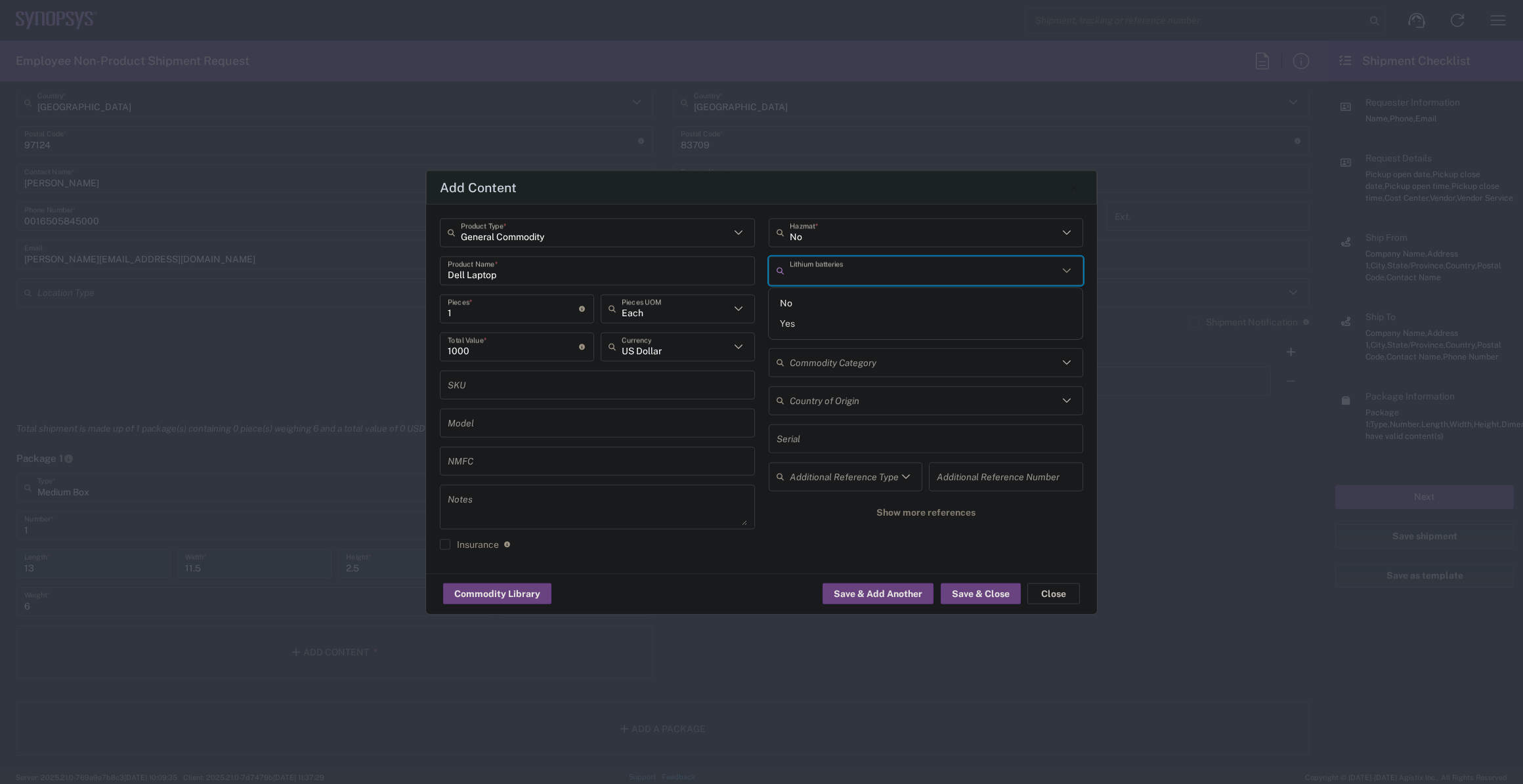
click at [815, 273] on input "text" at bounding box center [924, 271] width 269 height 23
click at [808, 320] on span "Yes" at bounding box center [926, 324] width 314 height 21
type input "Yes"
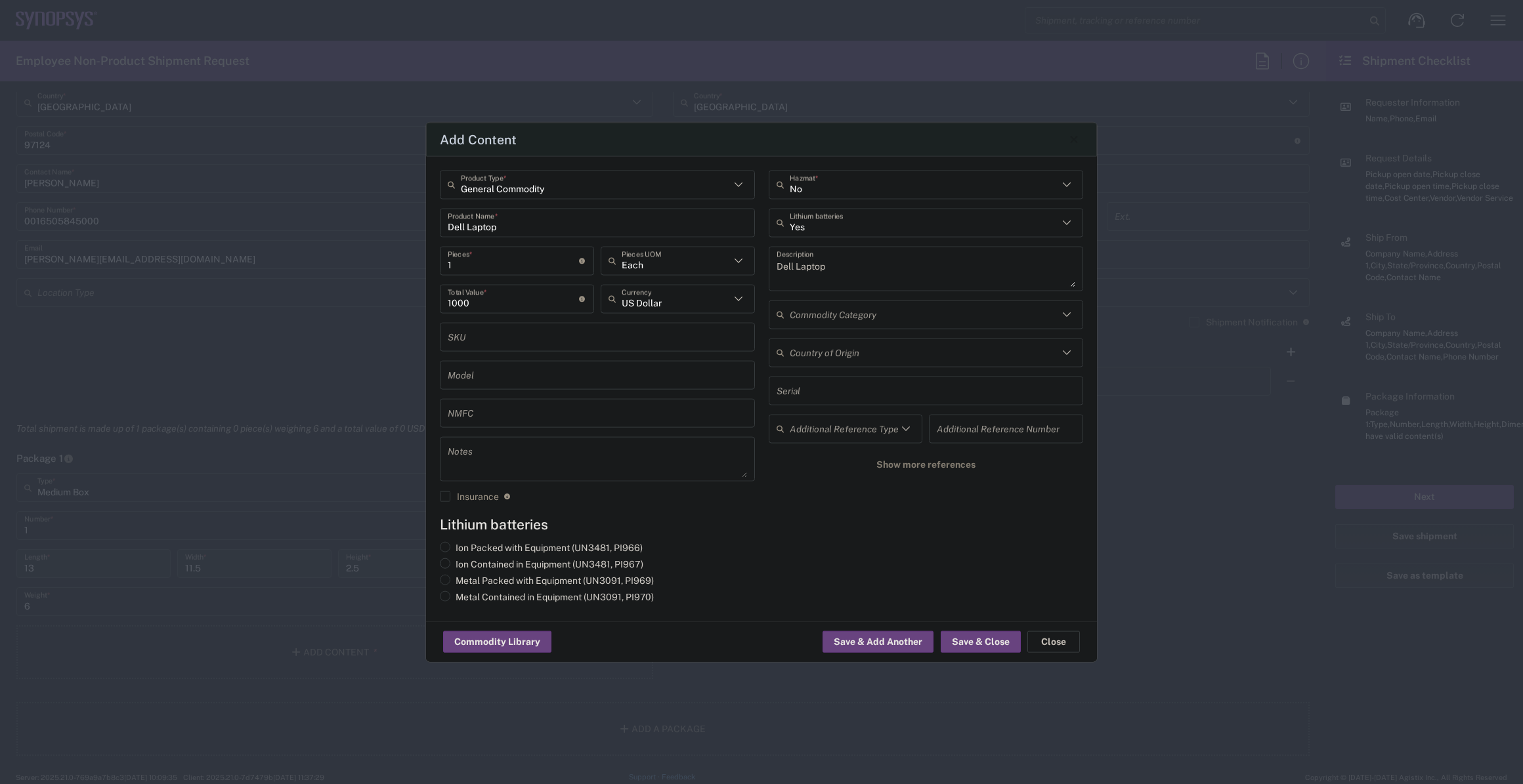
click at [569, 566] on label "Ion Contained in Equipment (UN3481, PI967)" at bounding box center [541, 564] width 203 height 12
click at [465, 566] on input "Ion Contained in Equipment (UN3481, PI967)" at bounding box center [460, 562] width 8 height 8
radio input "true"
click at [989, 635] on button "Save & Close" at bounding box center [980, 642] width 80 height 21
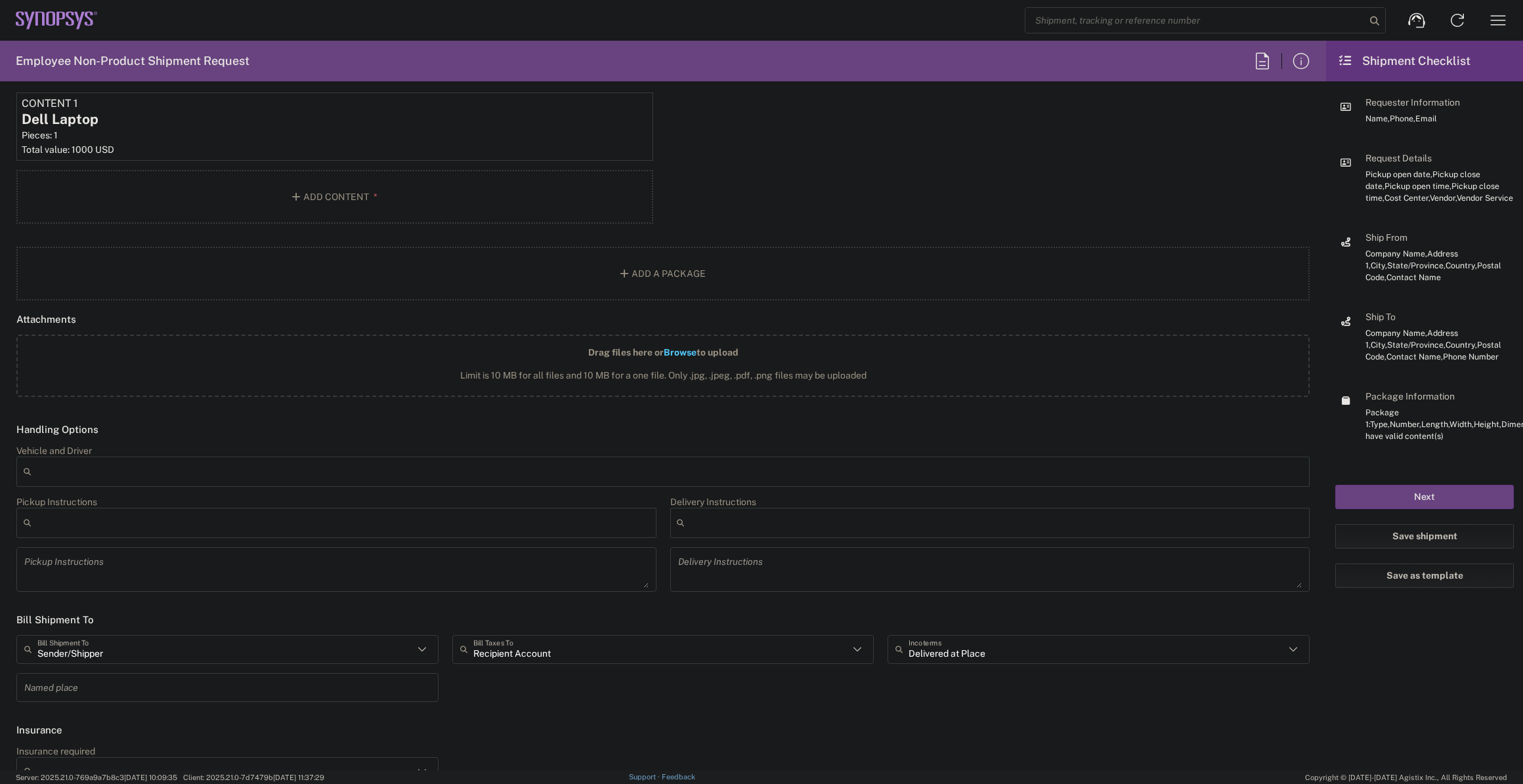
scroll to position [1460, 0]
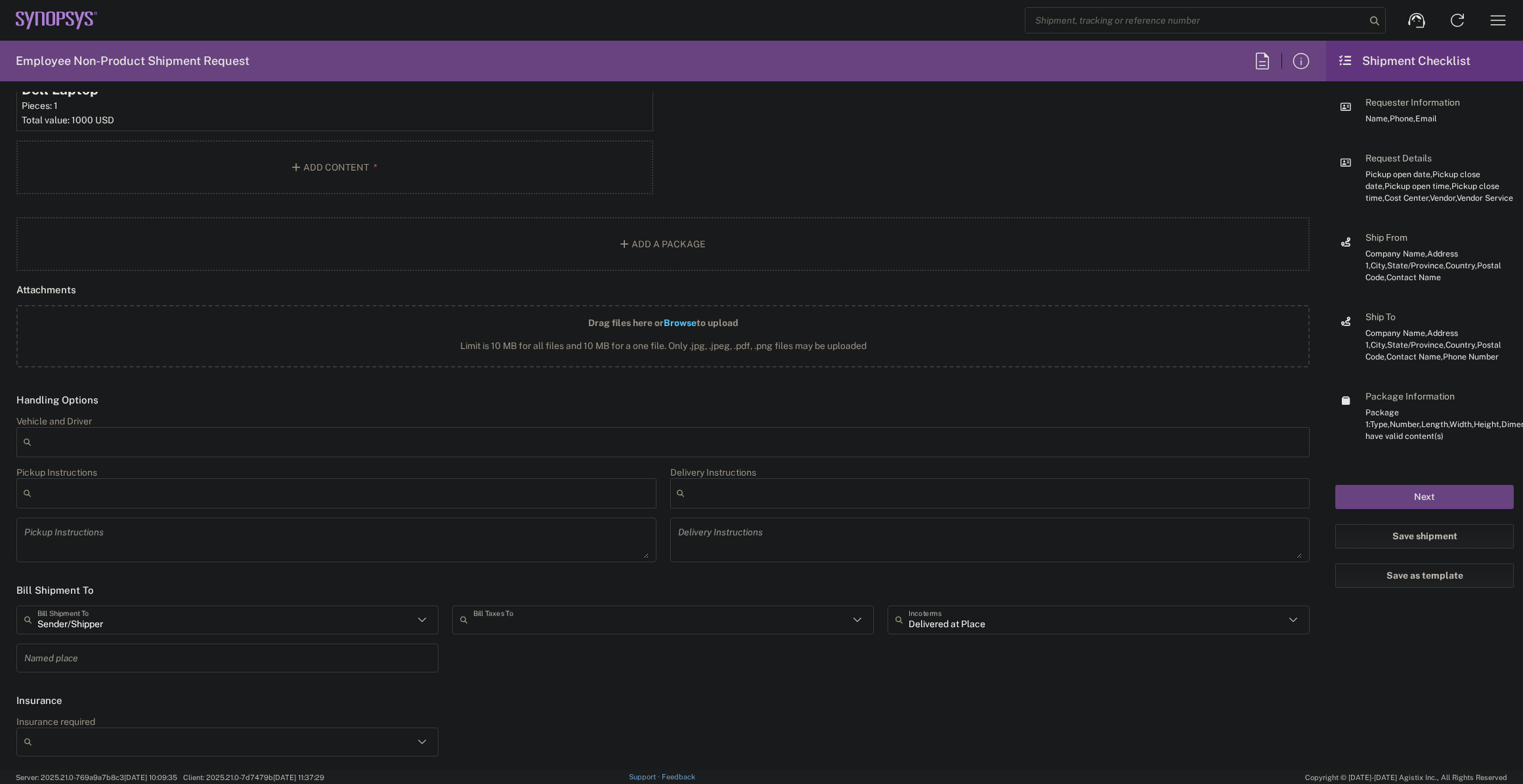
click at [596, 608] on input "text" at bounding box center [661, 620] width 376 height 23
click at [560, 664] on span "Sender/Shipper" at bounding box center [658, 672] width 418 height 21
type input "Sender/Shipper"
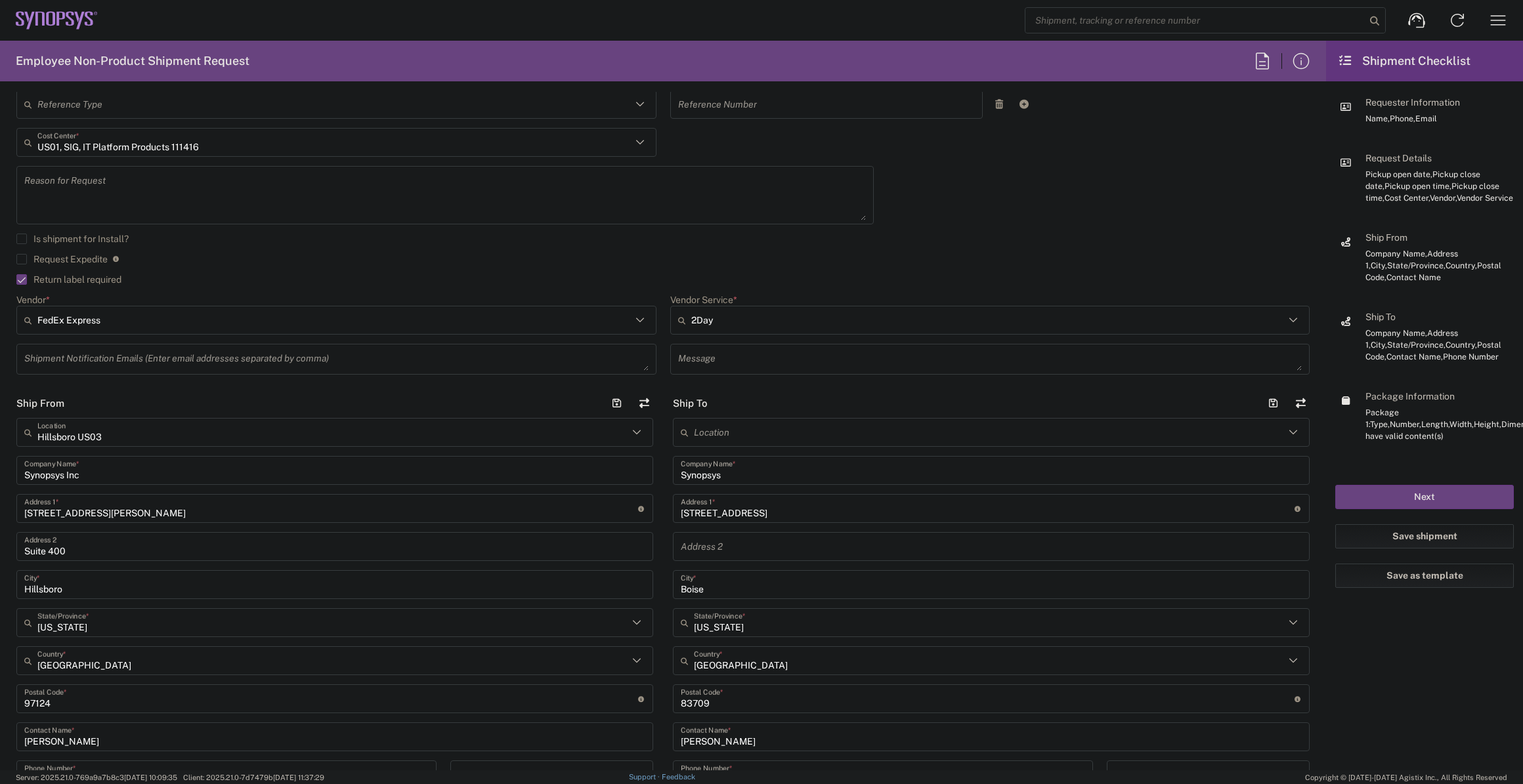
scroll to position [327, 0]
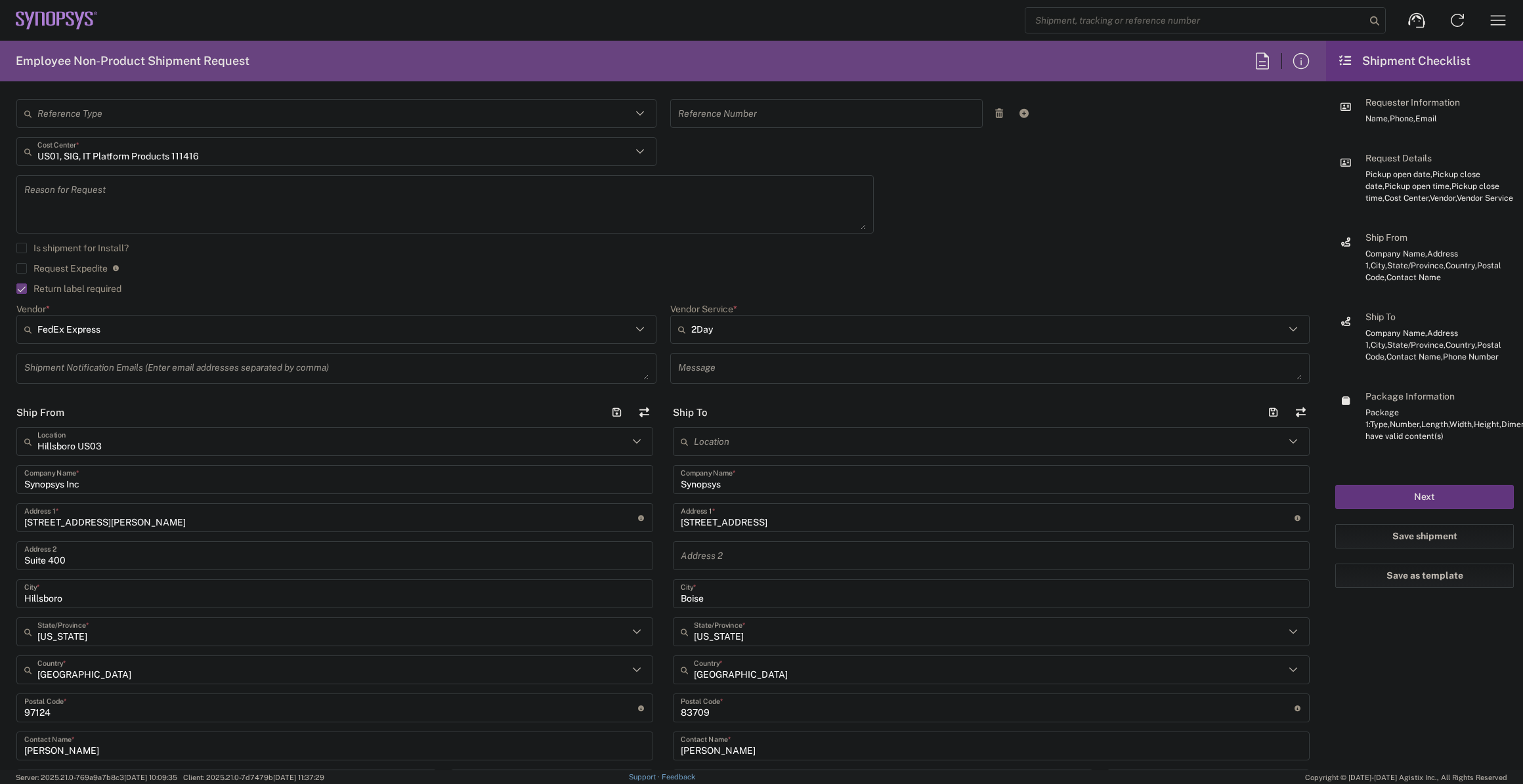
click at [1461, 492] on button "Next" at bounding box center [1424, 496] width 179 height 24
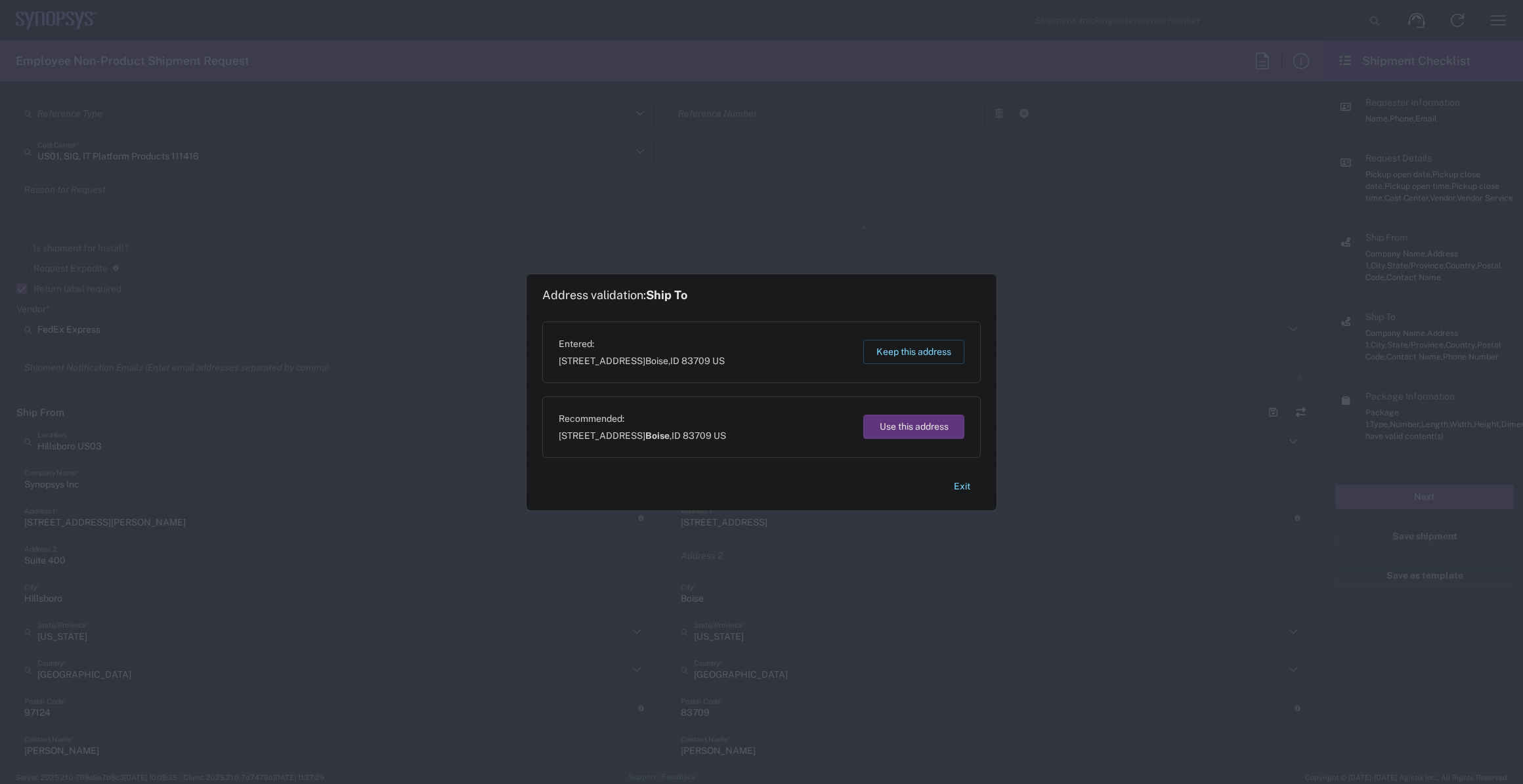
click at [916, 433] on button "Use this address" at bounding box center [914, 427] width 101 height 24
type input "Boise"
type input "[US_STATE]"
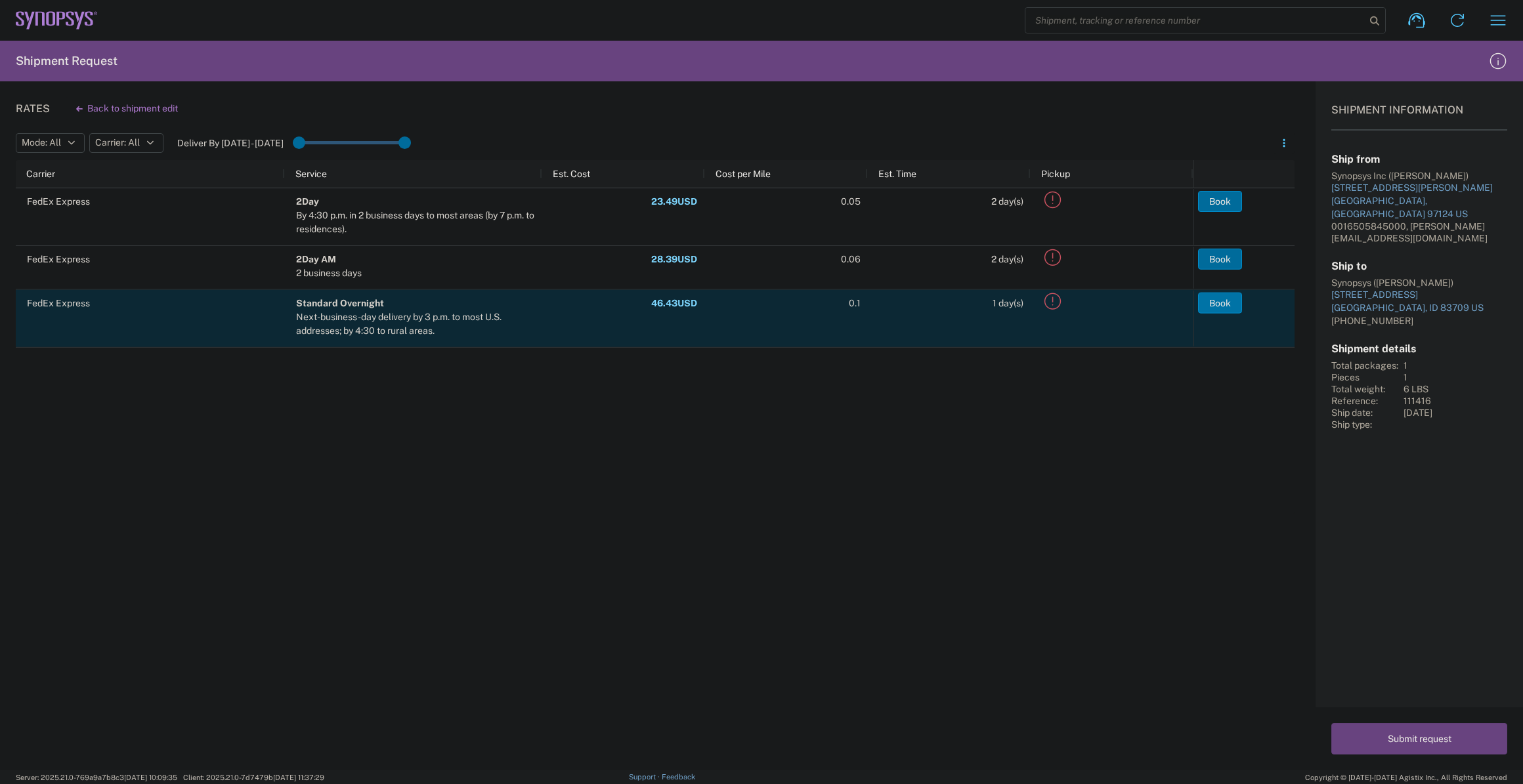
click at [1216, 304] on button "Book" at bounding box center [1220, 303] width 44 height 21
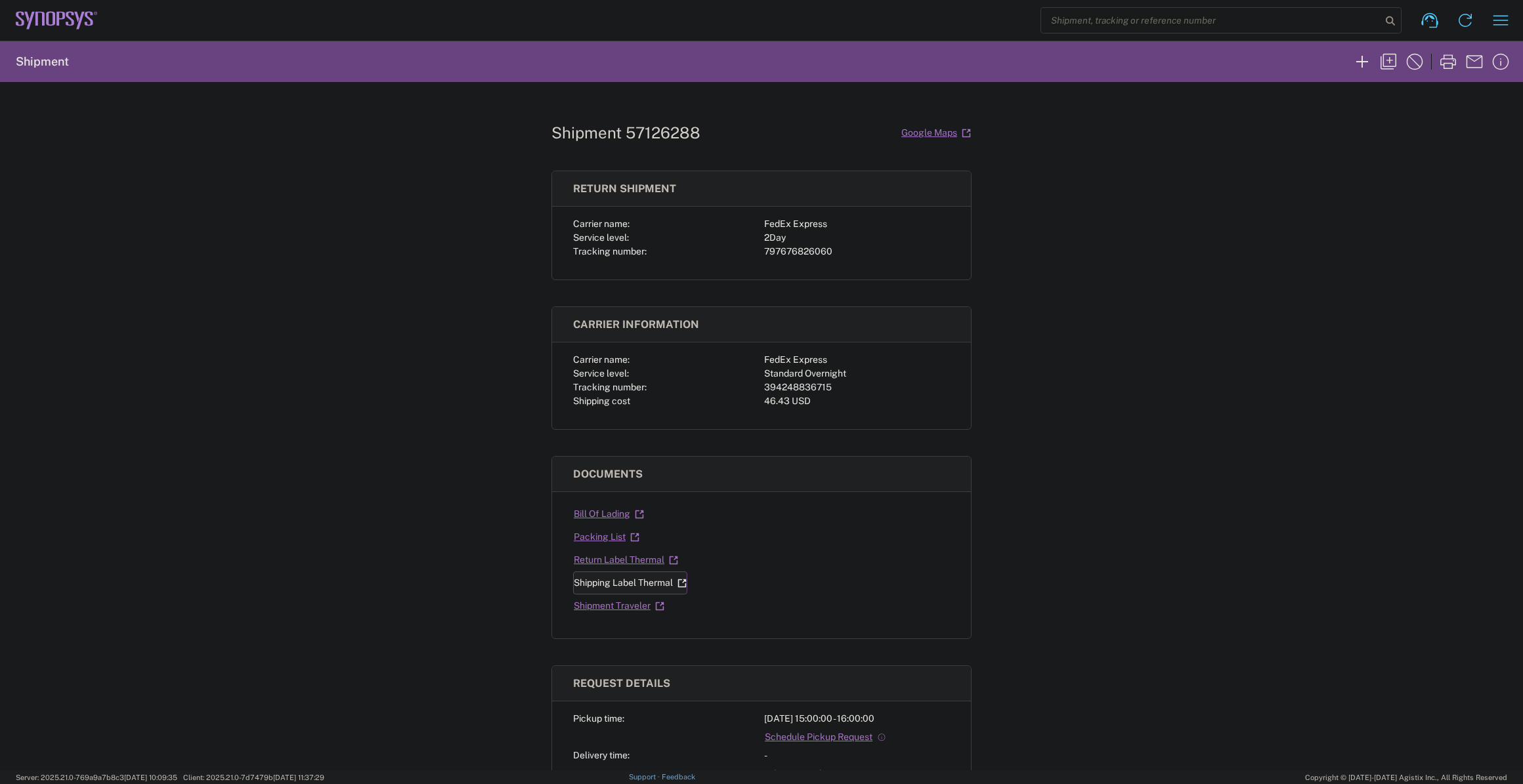
click at [628, 581] on link "Shipping Label Thermal" at bounding box center [630, 583] width 114 height 23
click at [632, 565] on link "Return Label Thermal" at bounding box center [626, 560] width 106 height 23
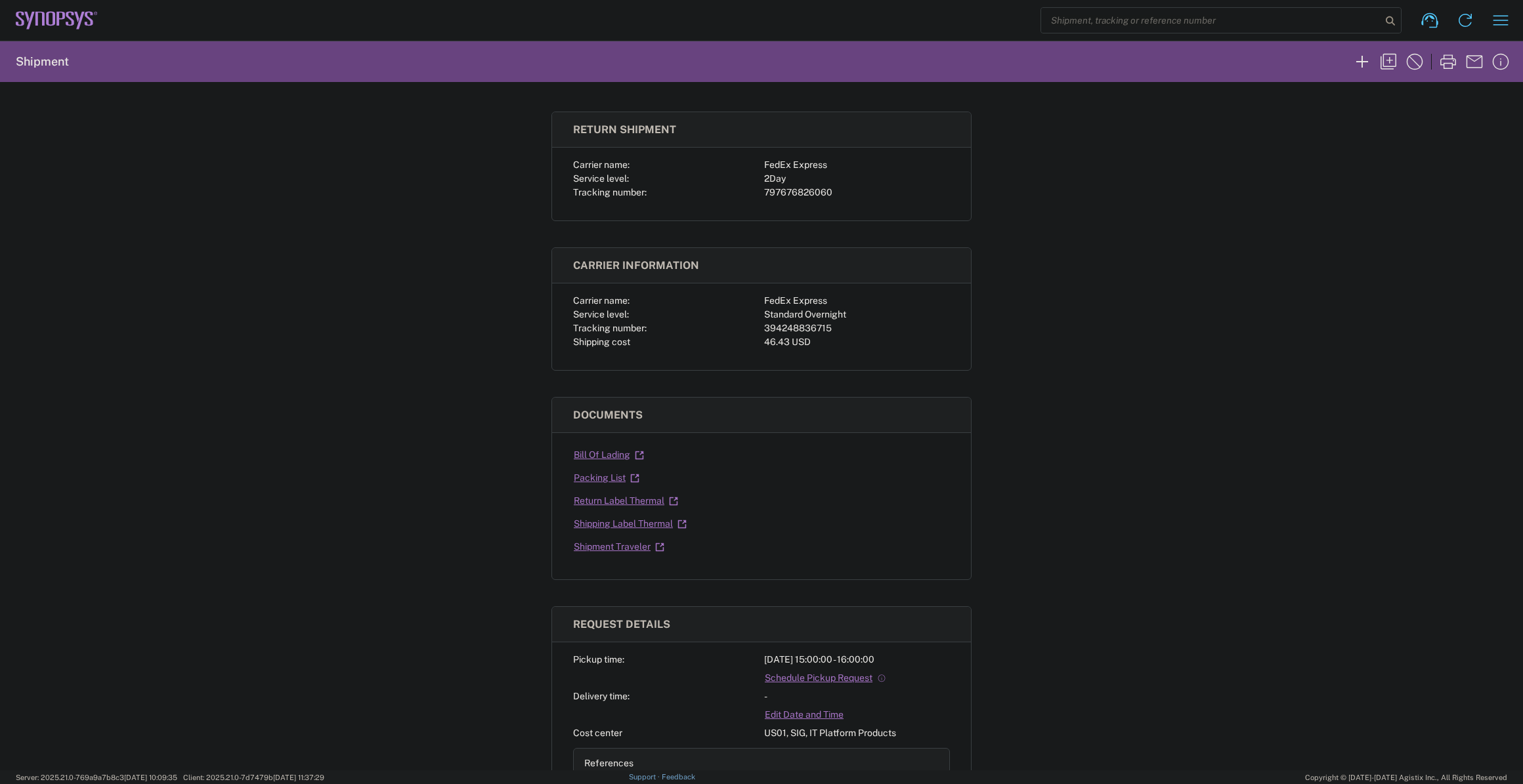
click at [817, 325] on div "394248836715" at bounding box center [857, 329] width 186 height 14
copy div "394248836715"
click at [796, 187] on div "797676826060" at bounding box center [857, 192] width 186 height 14
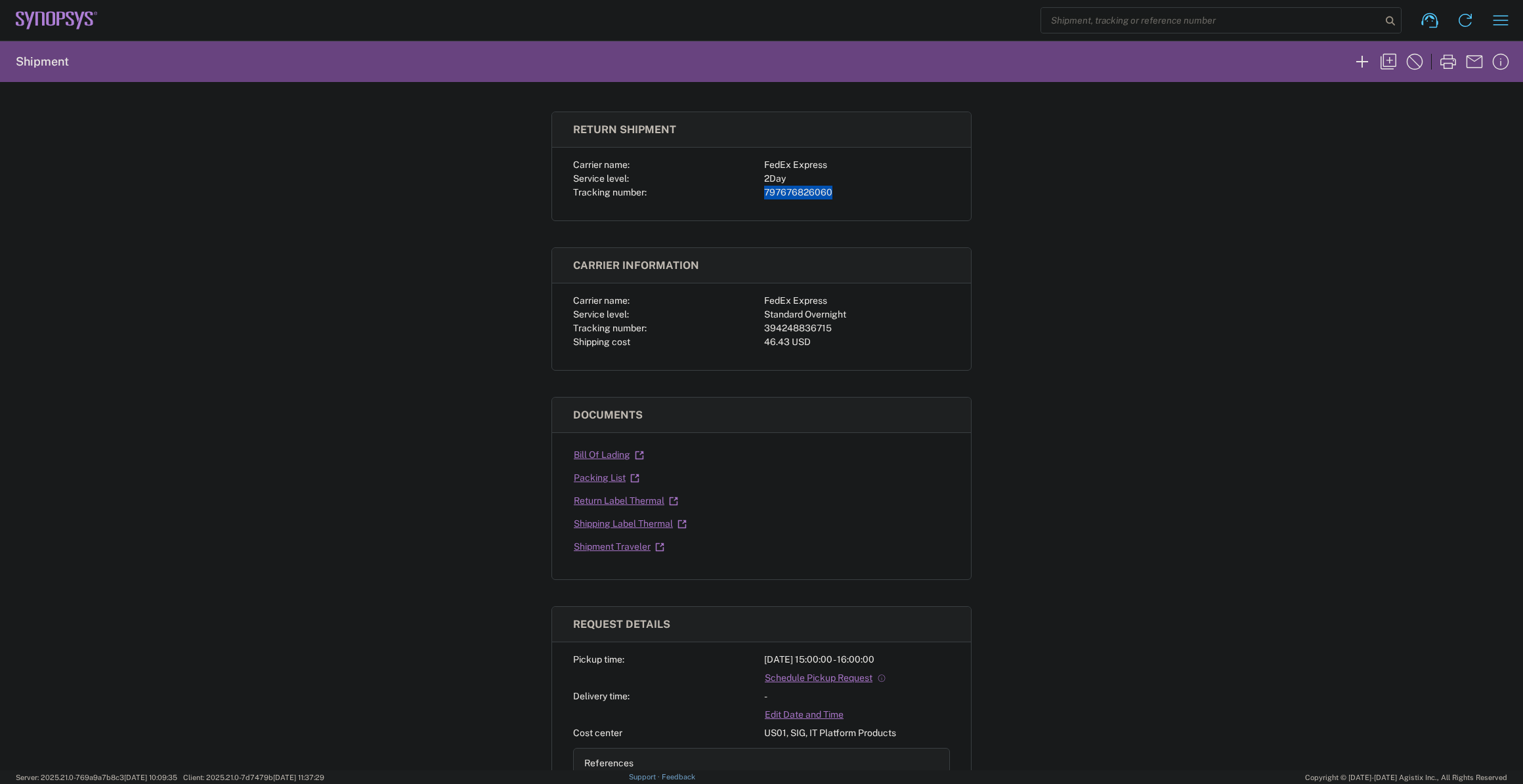
copy div "797676826060"
